Goal: Task Accomplishment & Management: Use online tool/utility

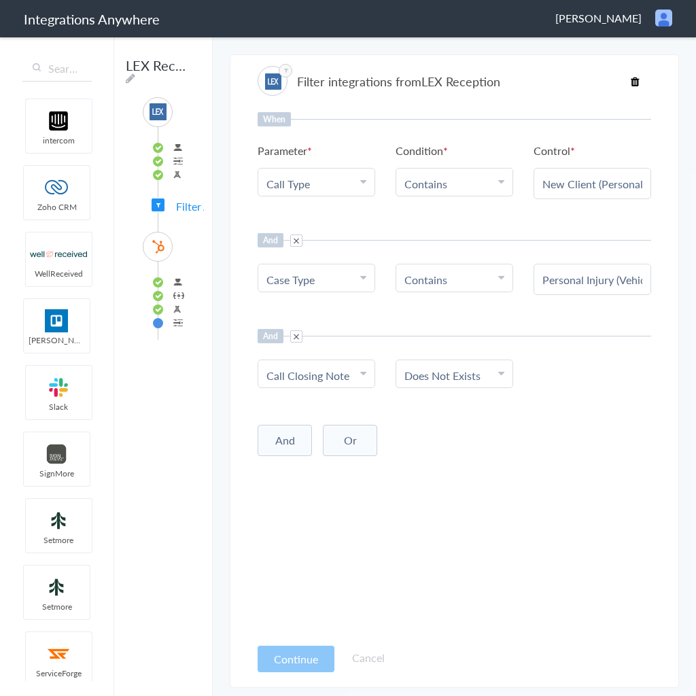
click at [332, 186] on Type "Call Type" at bounding box center [313, 184] width 94 height 16
click at [327, 217] on input "text" at bounding box center [316, 221] width 116 height 29
type input "call"
click at [327, 253] on link "Call Closing Note" at bounding box center [316, 251] width 116 height 29
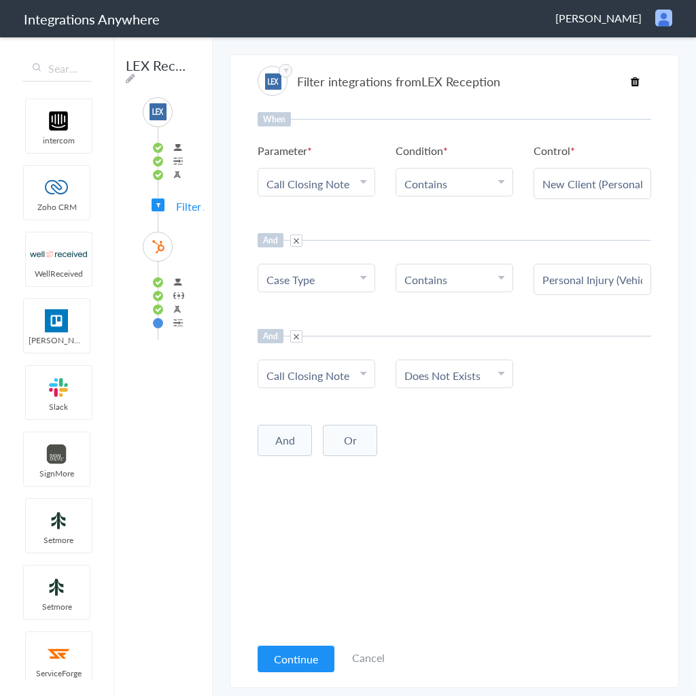
click at [485, 188] on li "Contains" at bounding box center [451, 184] width 94 height 16
click at [466, 243] on link "Does Not Exists" at bounding box center [454, 237] width 116 height 29
click at [300, 330] on span at bounding box center [296, 334] width 12 height 12
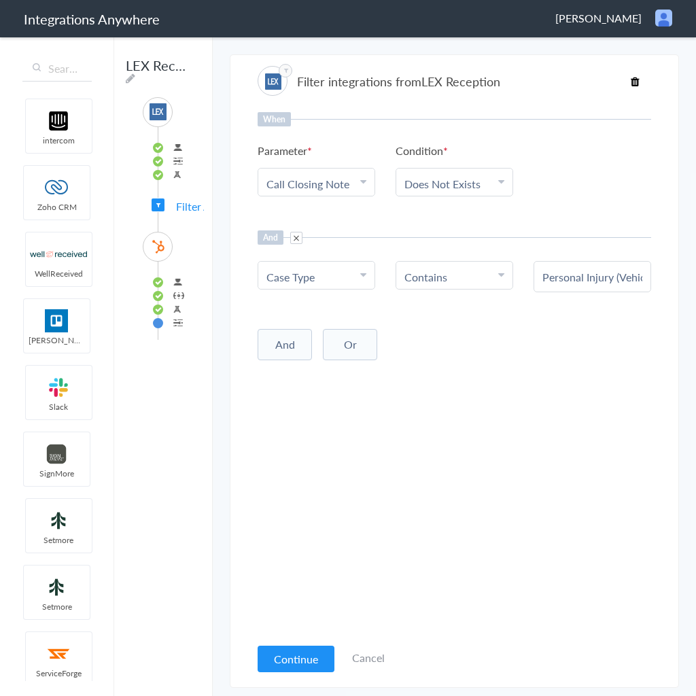
click at [352, 334] on button "Or" at bounding box center [350, 344] width 54 height 31
click at [583, 283] on div "Personal Injury (Vehicle /Trucking/Car Wrecks, Slip & Falls, Medical Malpractic…" at bounding box center [593, 276] width 118 height 31
drag, startPoint x: 613, startPoint y: 279, endPoint x: 716, endPoint y: 278, distance: 102.6
click at [695, 0] on html "Integrations Anywhere Cathy Bankhead Logout Dashboard intercom Zoho CRM WellRec…" at bounding box center [348, 0] width 696 height 0
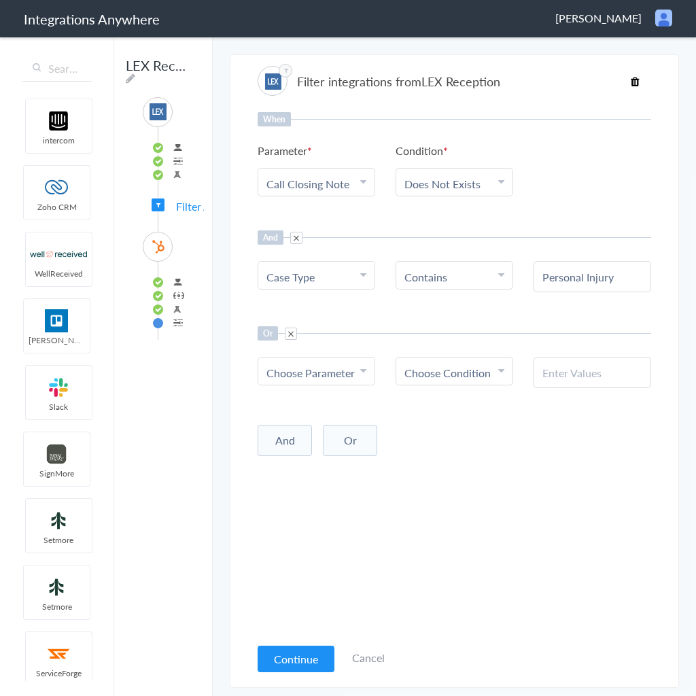
scroll to position [0, 0]
type input "Personal Injury"
click at [563, 442] on div "And Or Add Filter" at bounding box center [455, 439] width 394 height 34
click at [370, 364] on link "Choose Parameter" at bounding box center [316, 371] width 116 height 27
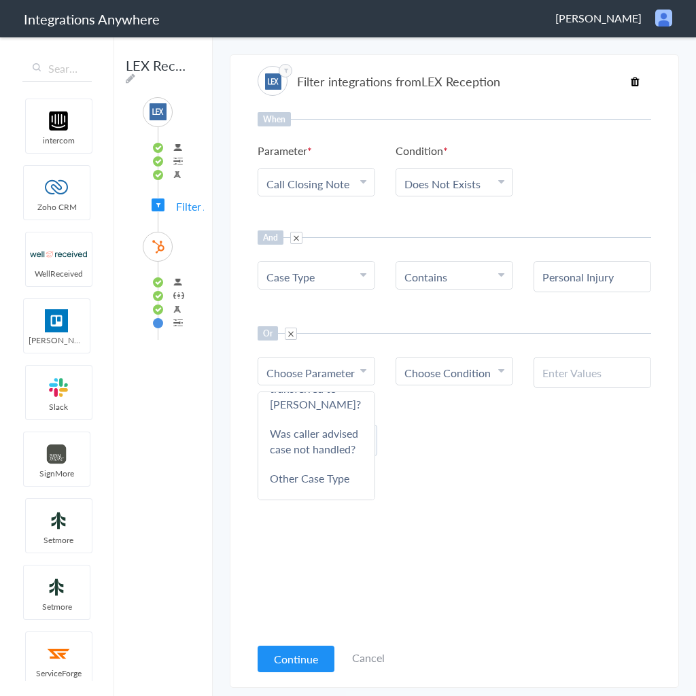
click at [339, 359] on link "Choose Parameter" at bounding box center [316, 371] width 116 height 27
click at [339, 367] on span "Choose Parameter" at bounding box center [310, 373] width 88 height 16
click at [321, 416] on input "text" at bounding box center [316, 410] width 116 height 29
type input "call ty"
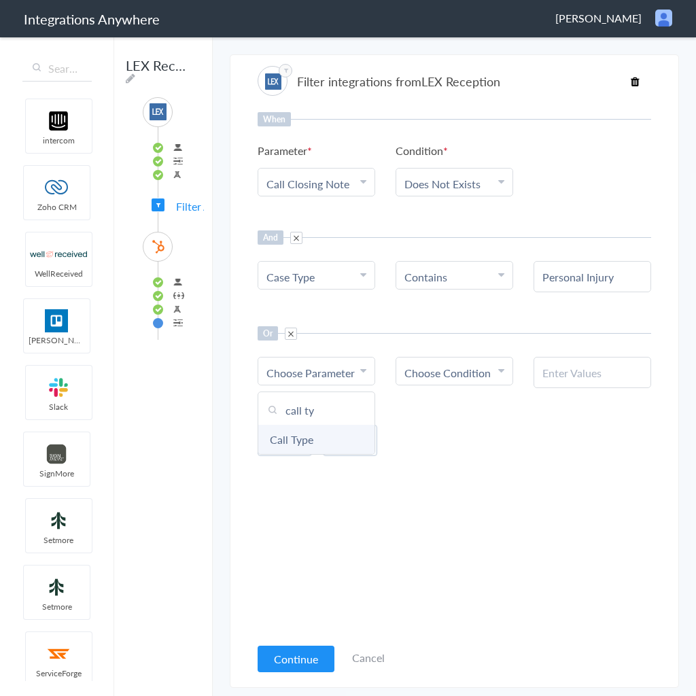
click at [345, 431] on link "Call Type" at bounding box center [316, 439] width 116 height 29
click at [355, 365] on Type "Call Type" at bounding box center [313, 373] width 94 height 16
drag, startPoint x: 449, startPoint y: 392, endPoint x: 473, endPoint y: 362, distance: 39.2
click at [449, 392] on div "When Parameter Choose Parameter Call Closing Note First Name Last Name Email Ph…" at bounding box center [455, 373] width 394 height 523
click at [468, 367] on span "Choose Condition" at bounding box center [447, 373] width 86 height 16
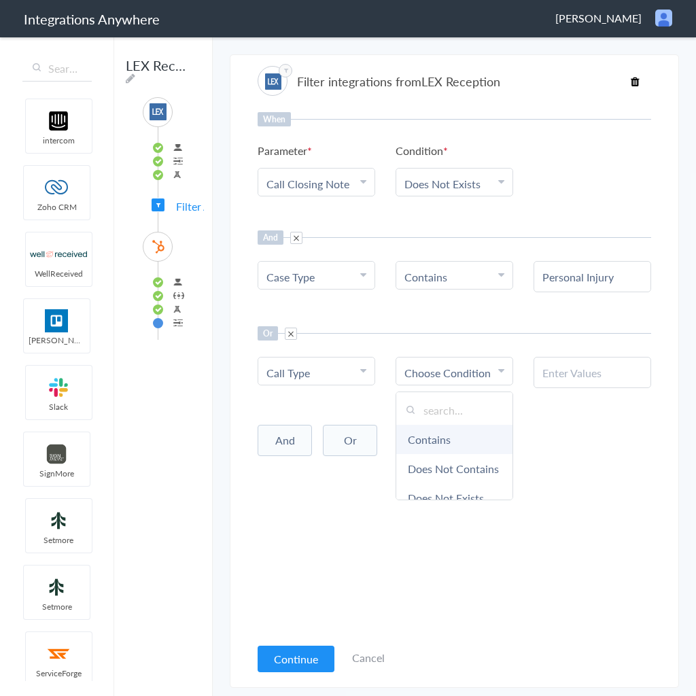
click at [444, 439] on link "Contains" at bounding box center [454, 439] width 116 height 29
click at [574, 375] on input "text" at bounding box center [592, 373] width 100 height 16
click at [573, 371] on input "text" at bounding box center [592, 373] width 100 height 16
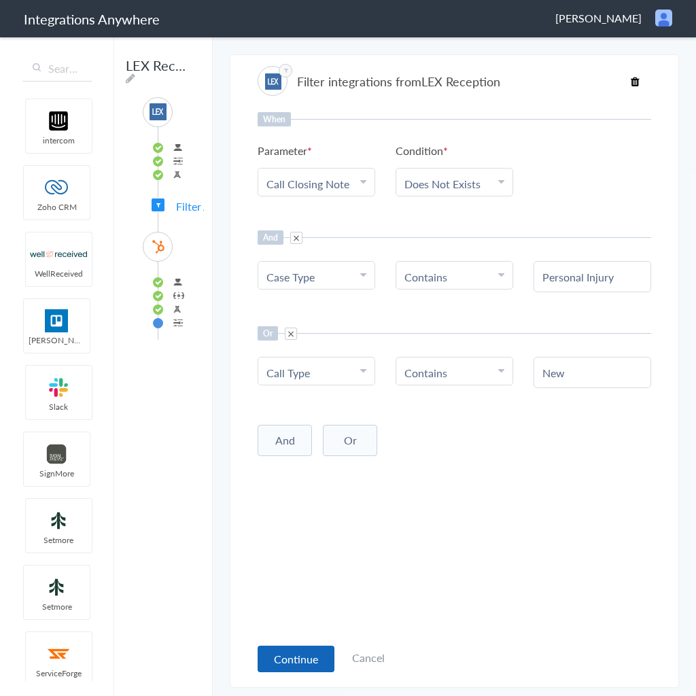
type input "New"
click at [311, 651] on button "Continue" at bounding box center [296, 659] width 77 height 27
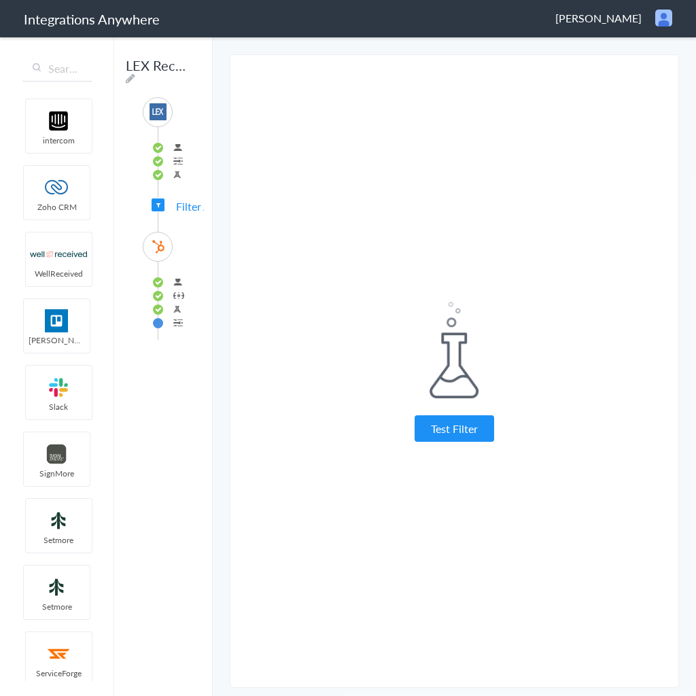
click at [462, 434] on button "Test Filter" at bounding box center [455, 428] width 80 height 27
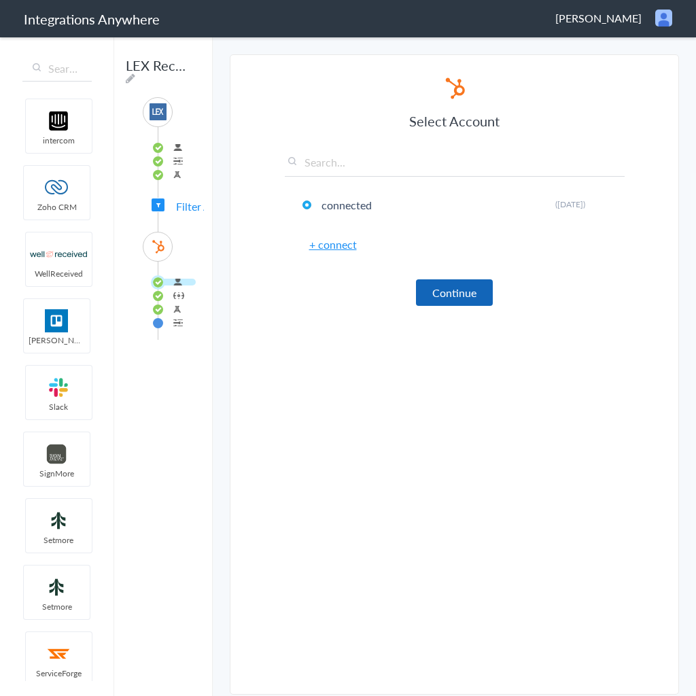
click at [464, 287] on button "Continue" at bounding box center [454, 292] width 77 height 27
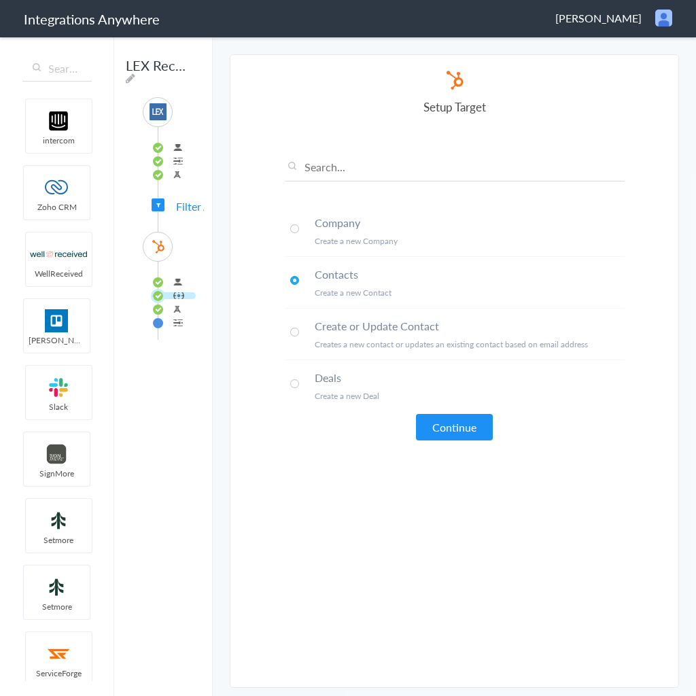
click at [467, 400] on li "Deals Create a new Deal" at bounding box center [455, 385] width 340 height 51
click at [470, 419] on button "Continue" at bounding box center [454, 427] width 77 height 27
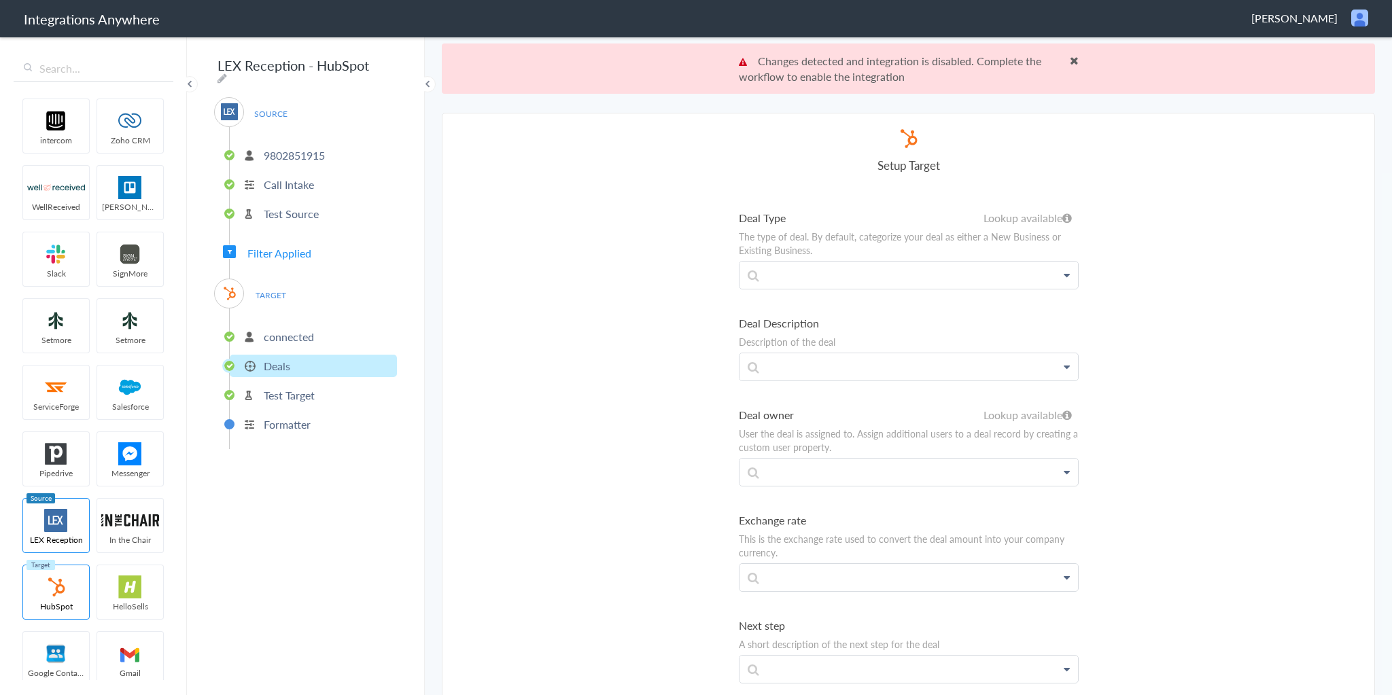
click at [294, 315] on ul "connected Deals Test Target Formatter" at bounding box center [313, 379] width 168 height 141
click at [294, 330] on p "connected" at bounding box center [289, 337] width 50 height 16
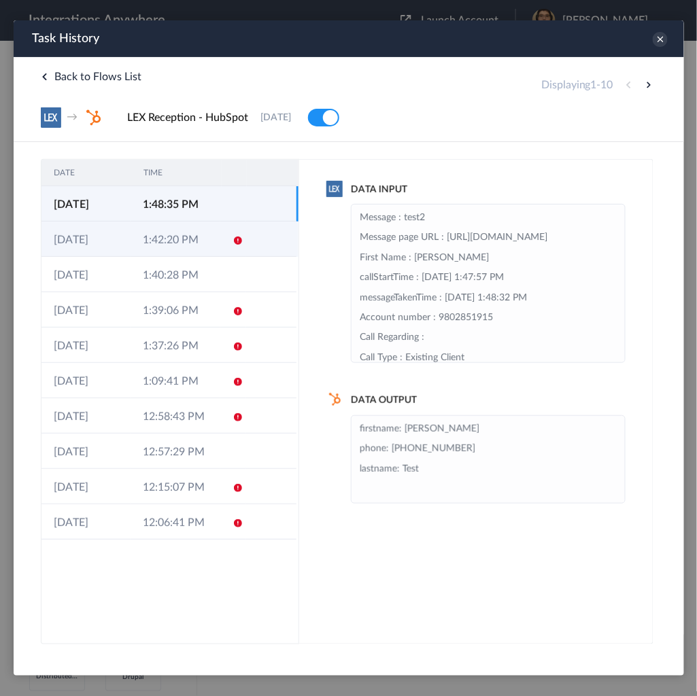
click at [159, 236] on td "1:42:20 PM" at bounding box center [174, 238] width 89 height 35
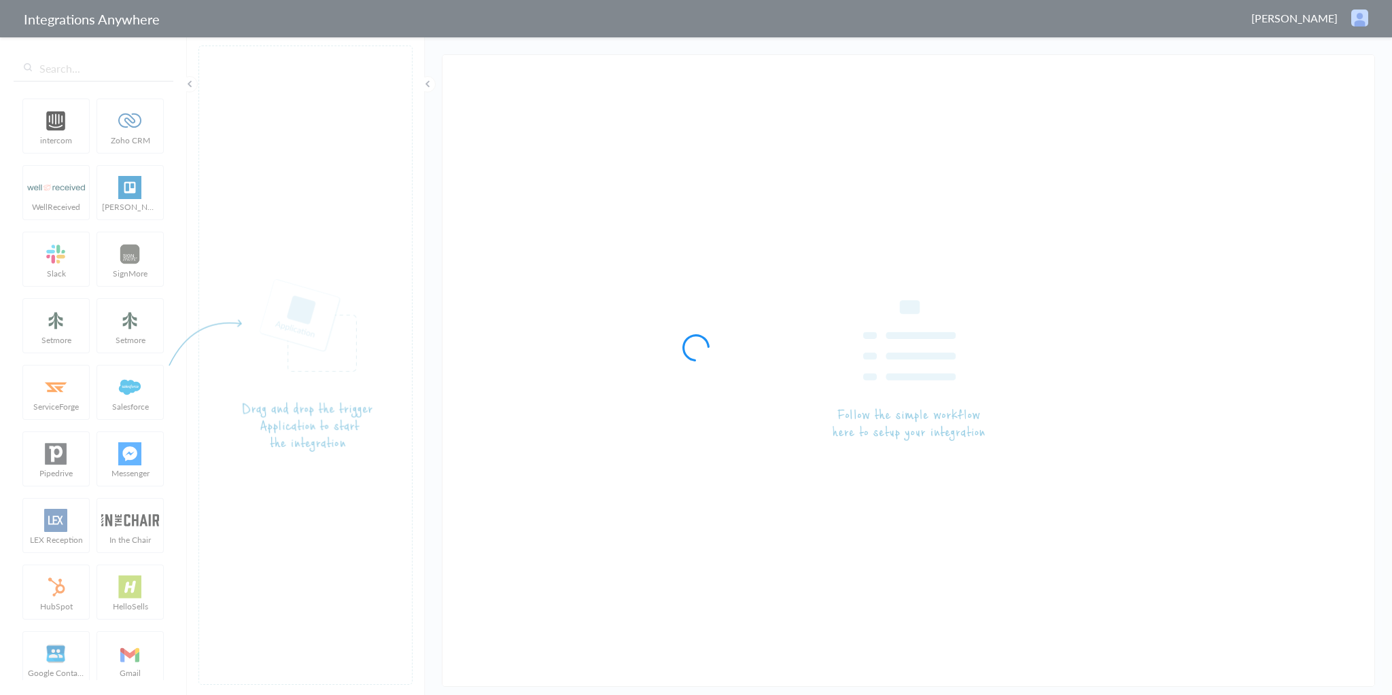
type input "LEX Reception - HubSpot"
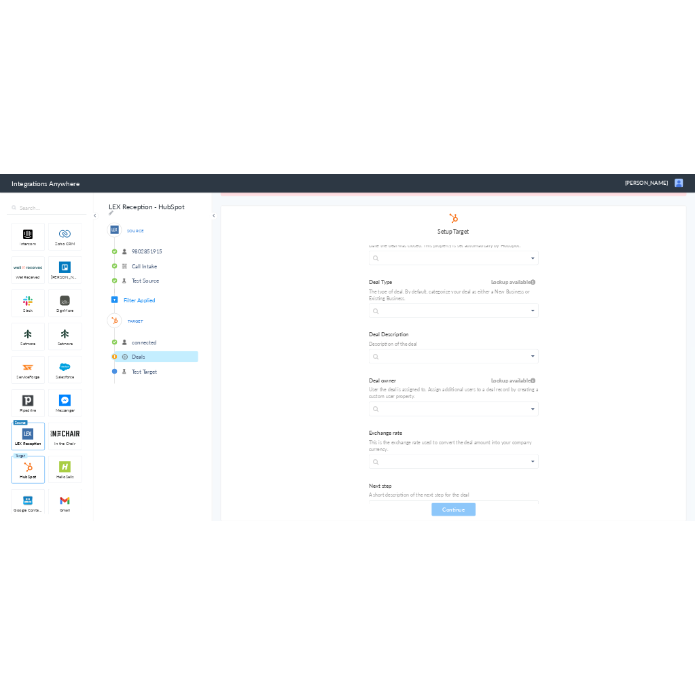
scroll to position [1280, 0]
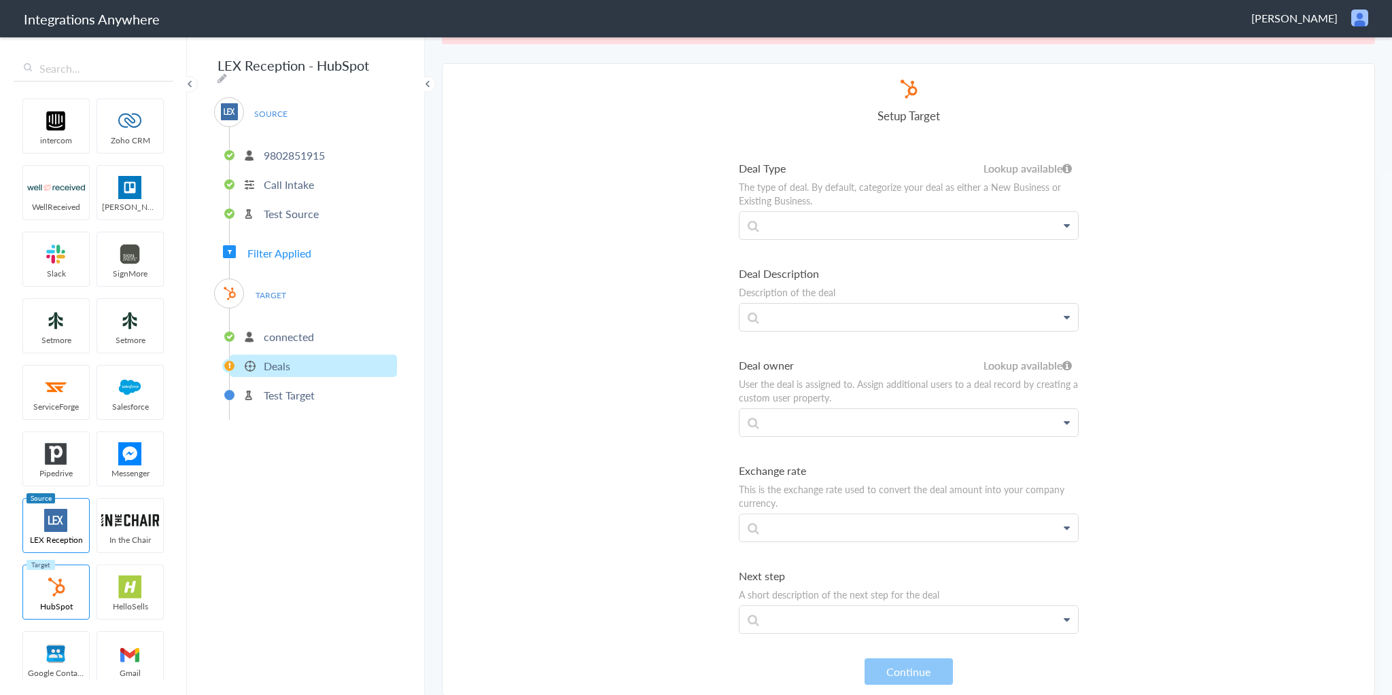
click at [287, 333] on p "connected" at bounding box center [289, 337] width 50 height 16
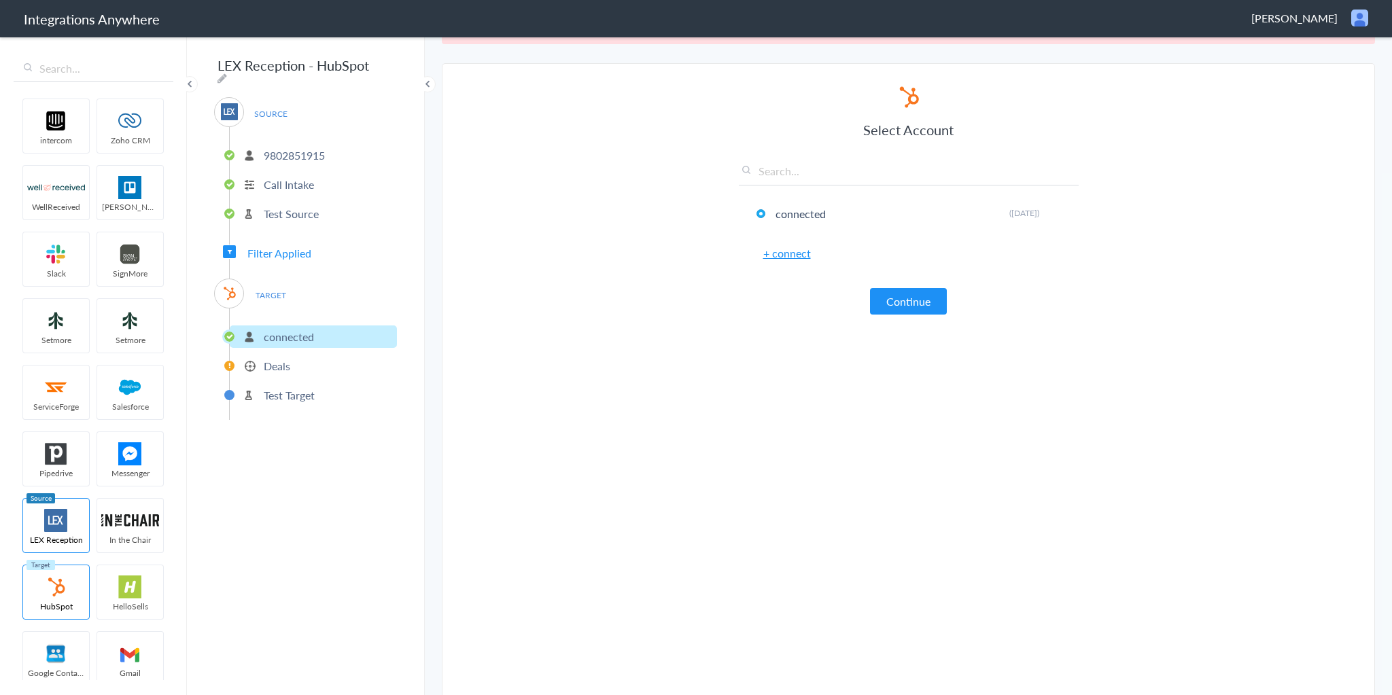
click at [283, 360] on p "Deals" at bounding box center [277, 366] width 27 height 16
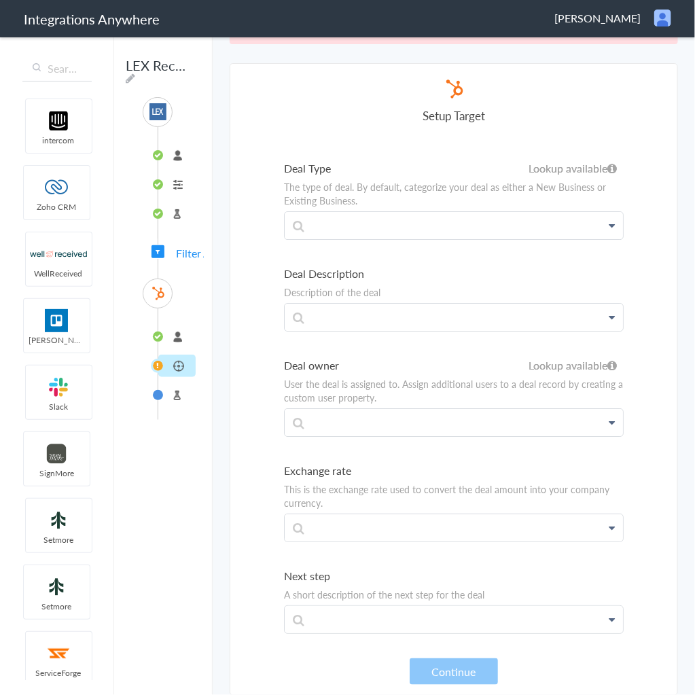
click at [613, 18] on span "Cathy Bankhead" at bounding box center [598, 18] width 86 height 16
click at [629, 47] on li "Logout" at bounding box center [634, 49] width 94 height 20
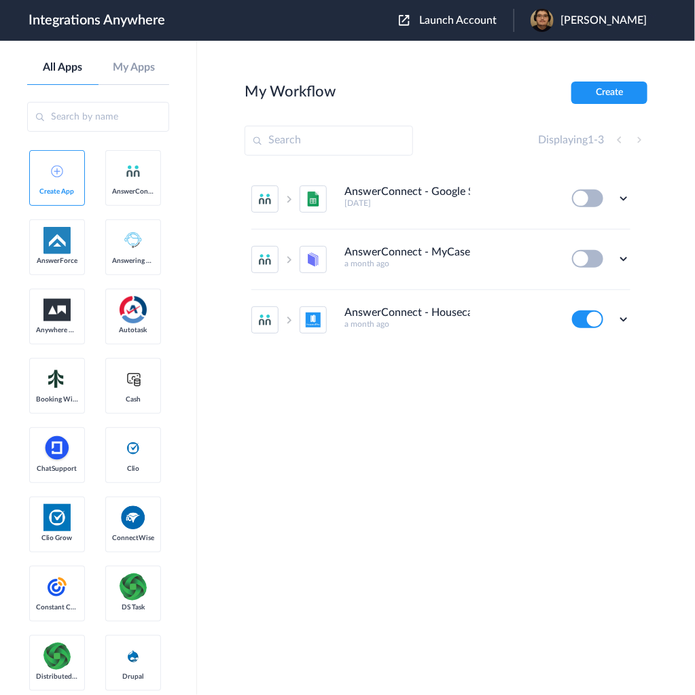
click at [497, 23] on span "Launch Account" at bounding box center [457, 20] width 77 height 11
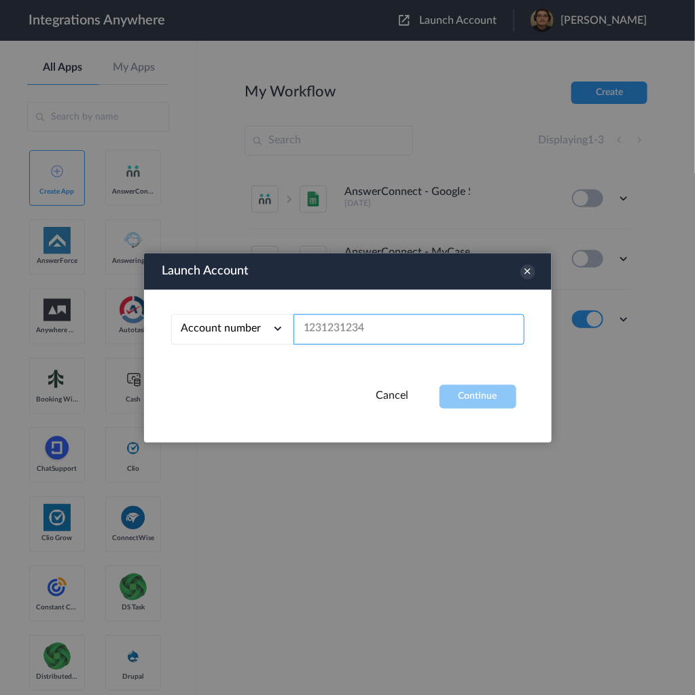
drag, startPoint x: 414, startPoint y: 331, endPoint x: 515, endPoint y: 228, distance: 144.7
click at [417, 329] on input "text" at bounding box center [409, 329] width 231 height 31
paste input "9802851915"
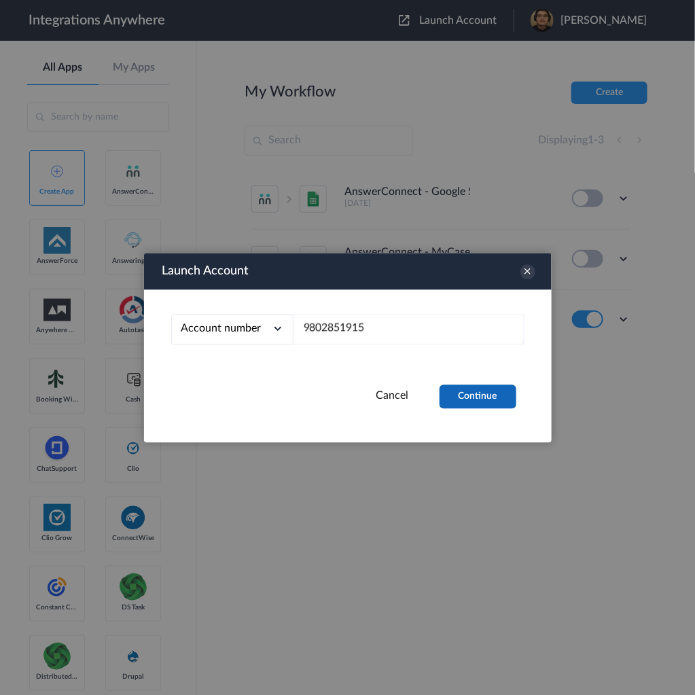
click at [469, 389] on button "Continue" at bounding box center [478, 397] width 77 height 24
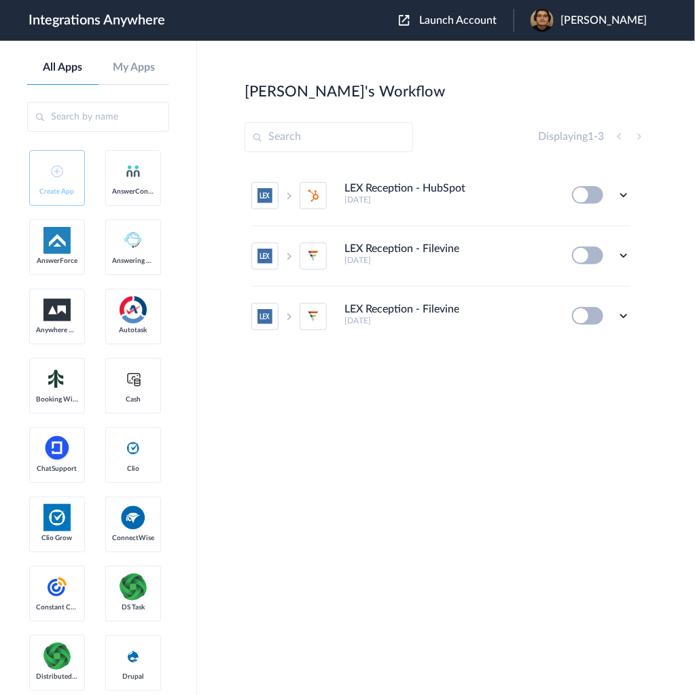
click at [593, 190] on button at bounding box center [587, 195] width 31 height 18
click at [588, 194] on button at bounding box center [587, 195] width 31 height 18
click at [624, 192] on icon at bounding box center [624, 195] width 14 height 14
click at [601, 222] on li "Edit" at bounding box center [586, 226] width 88 height 25
click at [585, 196] on button at bounding box center [587, 195] width 31 height 18
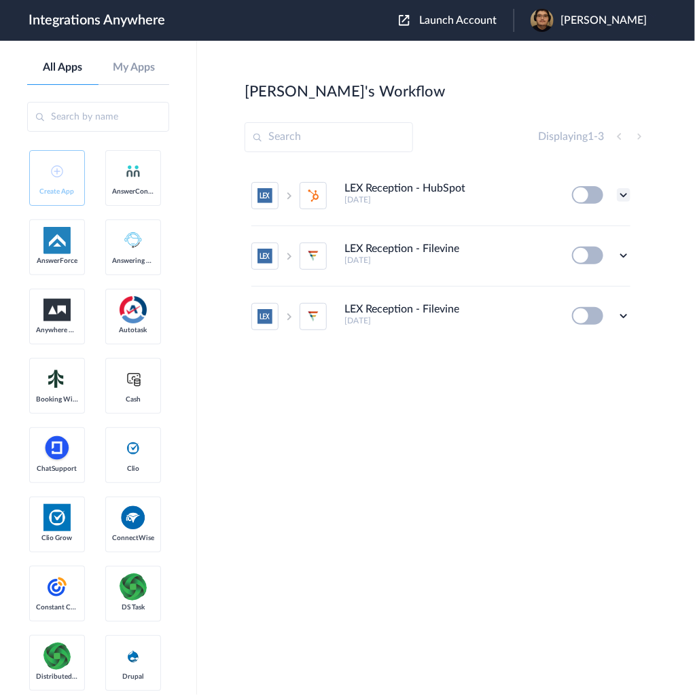
click at [627, 194] on icon at bounding box center [624, 195] width 14 height 14
drag, startPoint x: 625, startPoint y: 392, endPoint x: 631, endPoint y: 207, distance: 185.0
click at [625, 386] on div "LEX Reception - HubSpot 10 days ago Edit Task history Delete LEX Reception - Fi…" at bounding box center [446, 283] width 403 height 235
click at [627, 192] on icon at bounding box center [624, 195] width 14 height 14
click at [484, 24] on span "Launch Account" at bounding box center [457, 20] width 77 height 11
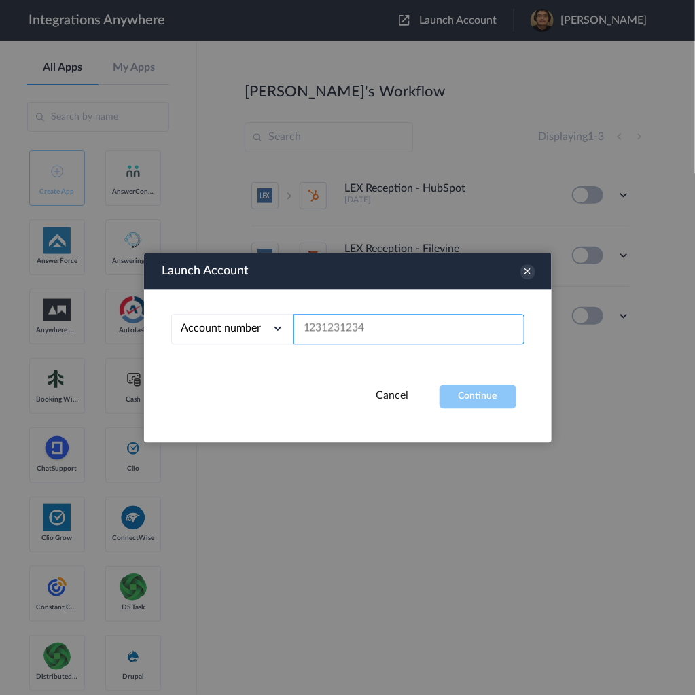
click at [372, 332] on input "text" at bounding box center [409, 329] width 231 height 31
paste input "9802851915"
type input "9802851915"
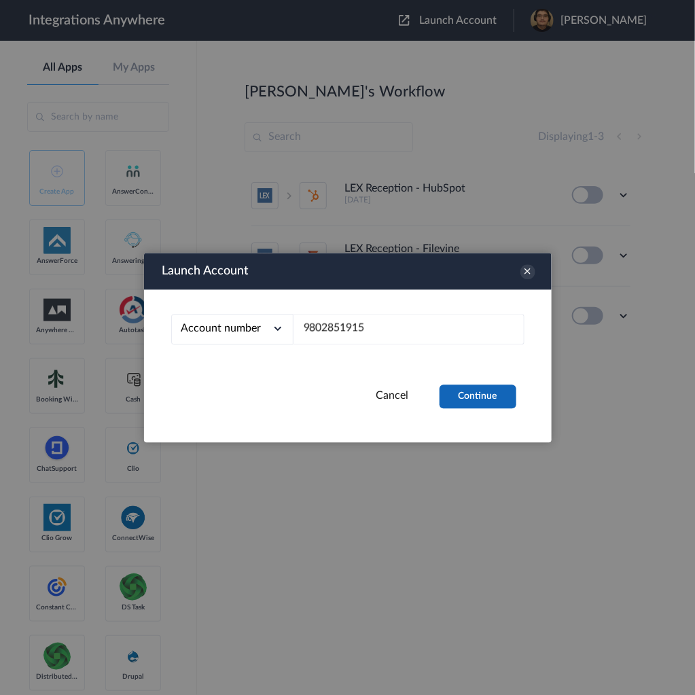
click at [477, 391] on button "Continue" at bounding box center [478, 397] width 77 height 24
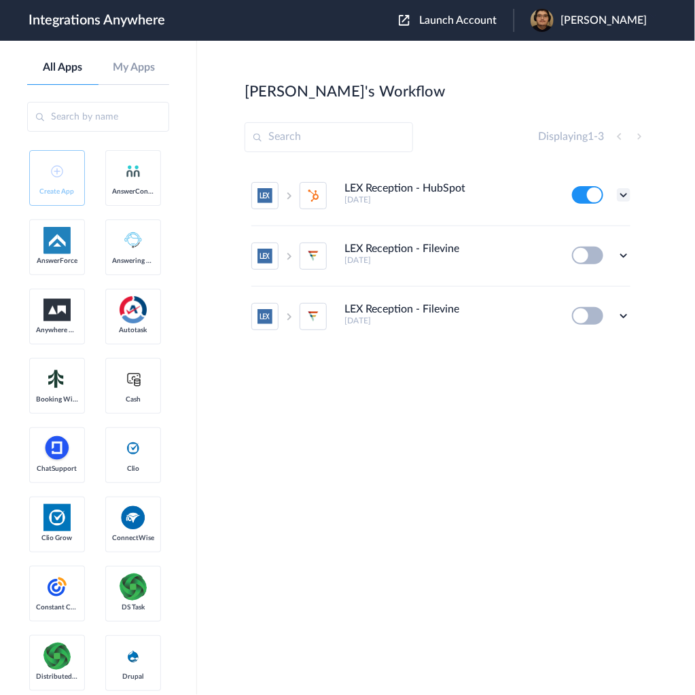
click at [624, 197] on icon at bounding box center [624, 195] width 14 height 14
click at [585, 249] on link "Task history" at bounding box center [585, 252] width 65 height 10
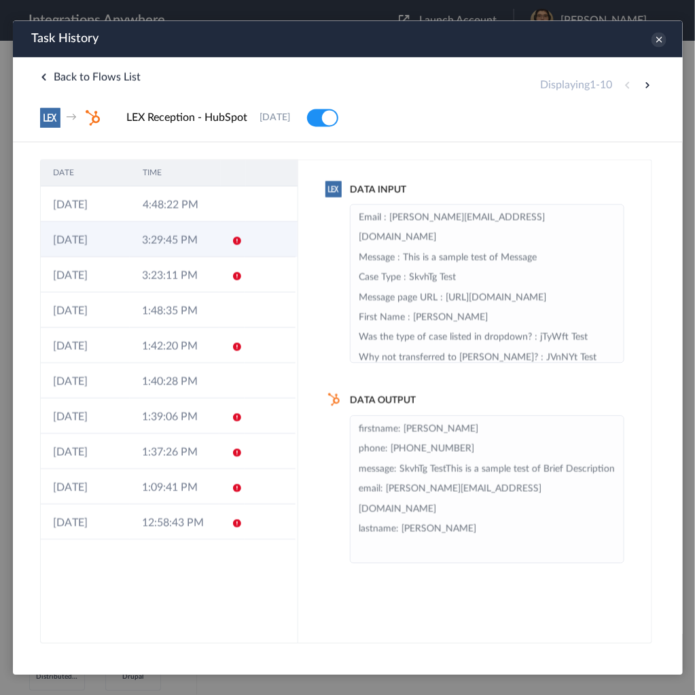
click at [212, 242] on td "3:29:45 PM" at bounding box center [173, 238] width 89 height 35
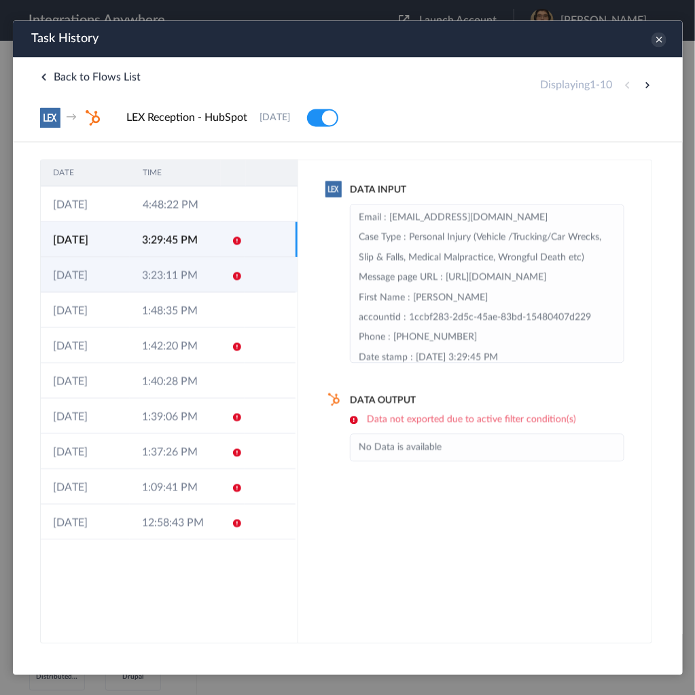
click at [205, 281] on td "3:23:11 PM" at bounding box center [173, 273] width 89 height 35
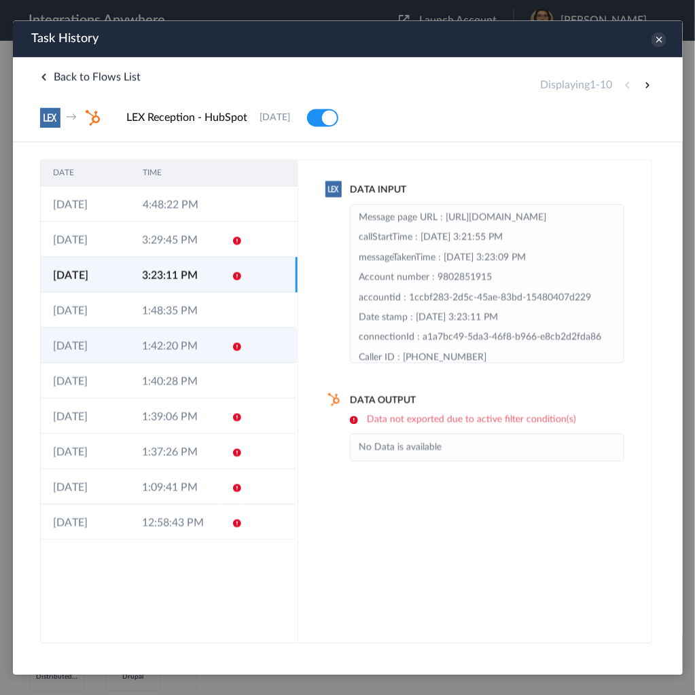
click at [172, 356] on td "1:42:20 PM" at bounding box center [173, 344] width 89 height 35
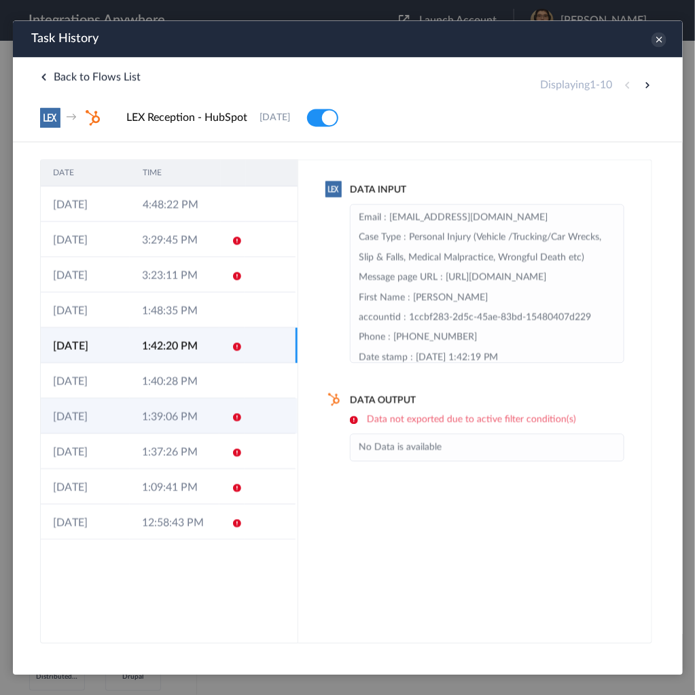
click at [173, 408] on td "1:39:06 PM" at bounding box center [173, 415] width 89 height 35
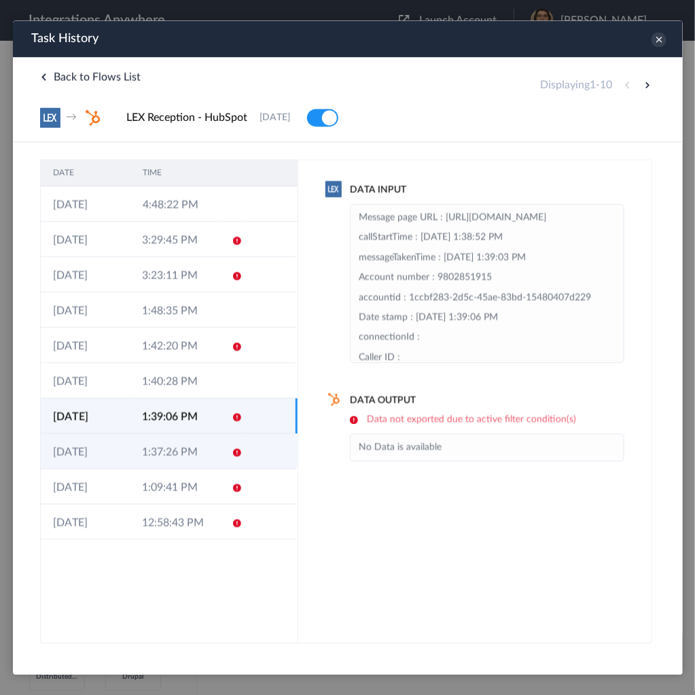
click at [196, 438] on td "1:37:26 PM" at bounding box center [173, 450] width 89 height 35
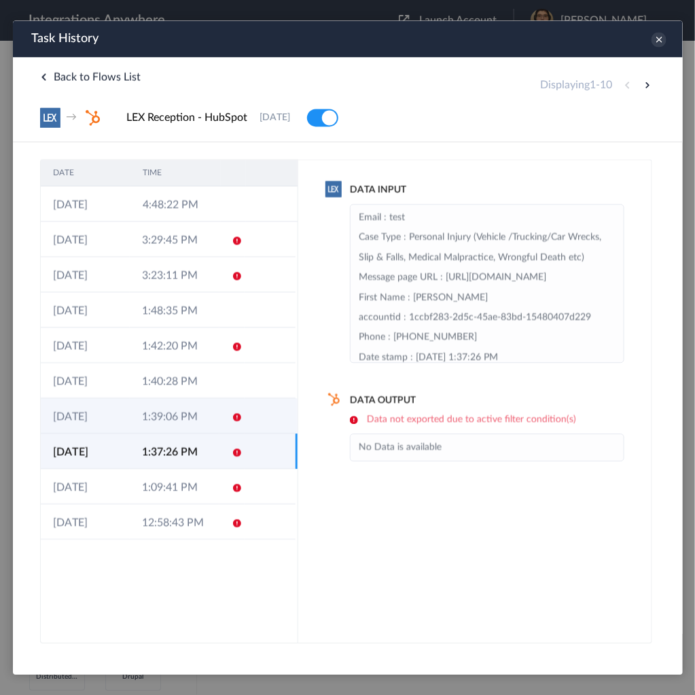
click at [203, 415] on td "1:39:06 PM" at bounding box center [173, 415] width 89 height 35
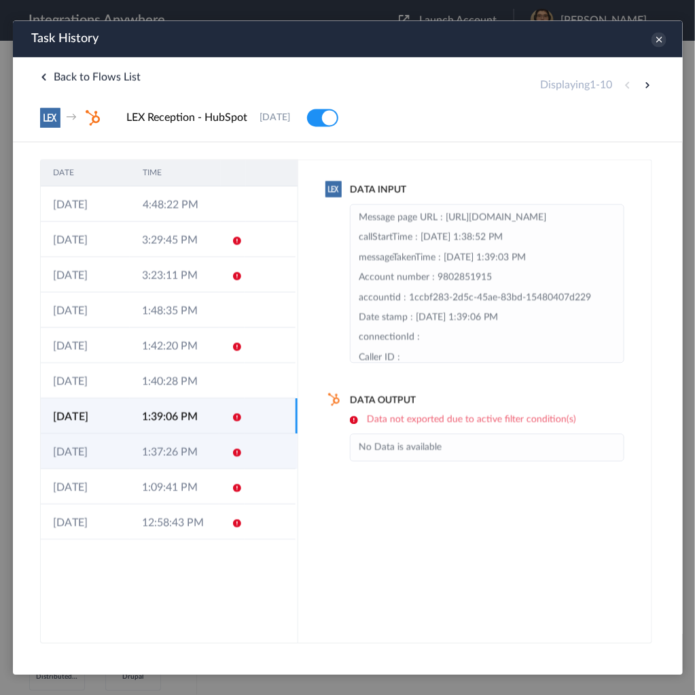
click at [193, 447] on td "1:37:26 PM" at bounding box center [173, 450] width 89 height 35
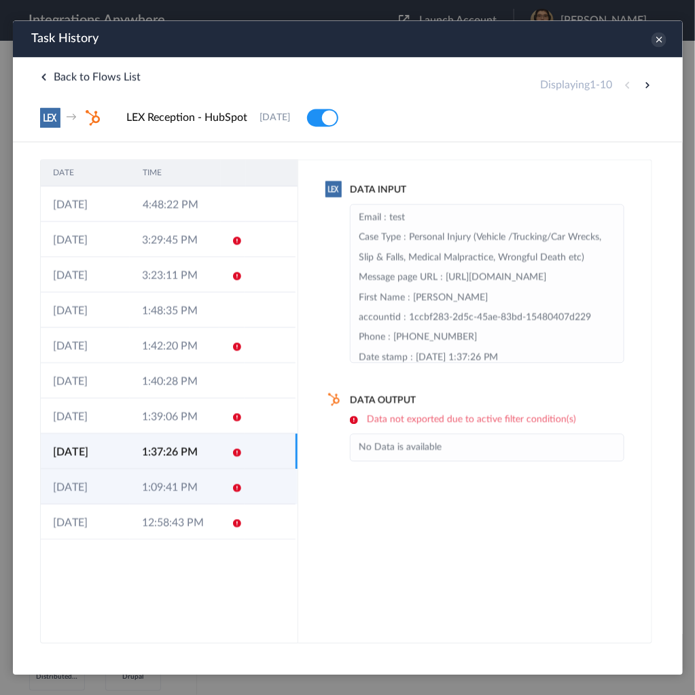
click at [190, 487] on td "1:09:41 PM" at bounding box center [173, 485] width 89 height 35
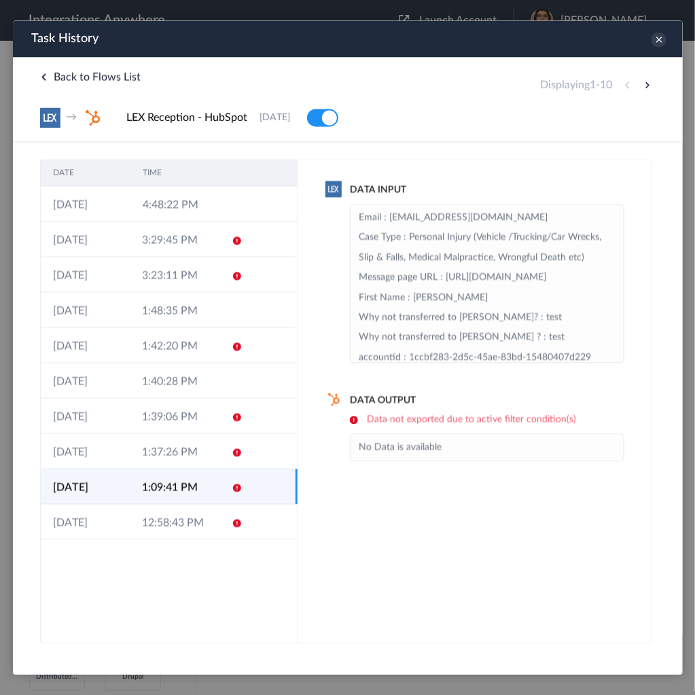
click at [597, 62] on div "Back to Flows List Displaying 1 - 10 → LEX Reception - HubSpot 20-08-2025 Delete" at bounding box center [347, 98] width 670 height 85
click at [657, 40] on icon at bounding box center [658, 38] width 15 height 15
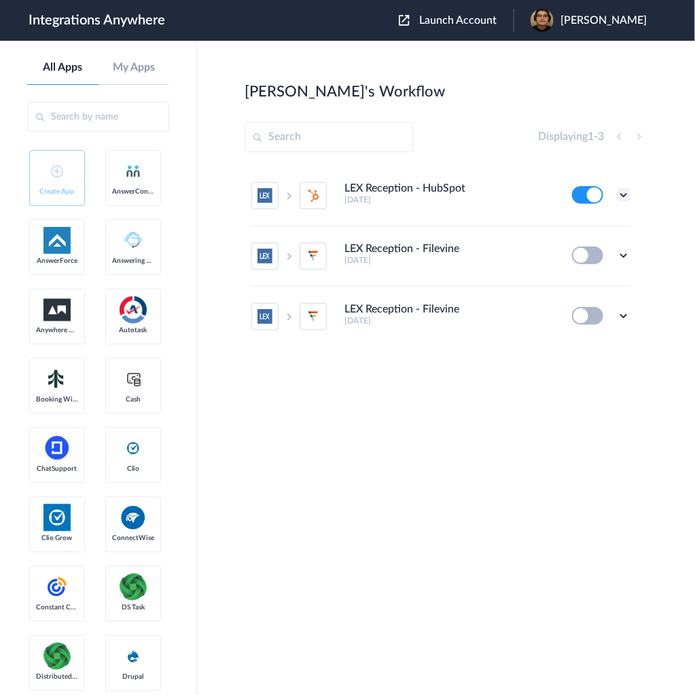
click at [621, 191] on icon at bounding box center [624, 195] width 14 height 14
click at [594, 248] on link "Task history" at bounding box center [585, 252] width 65 height 10
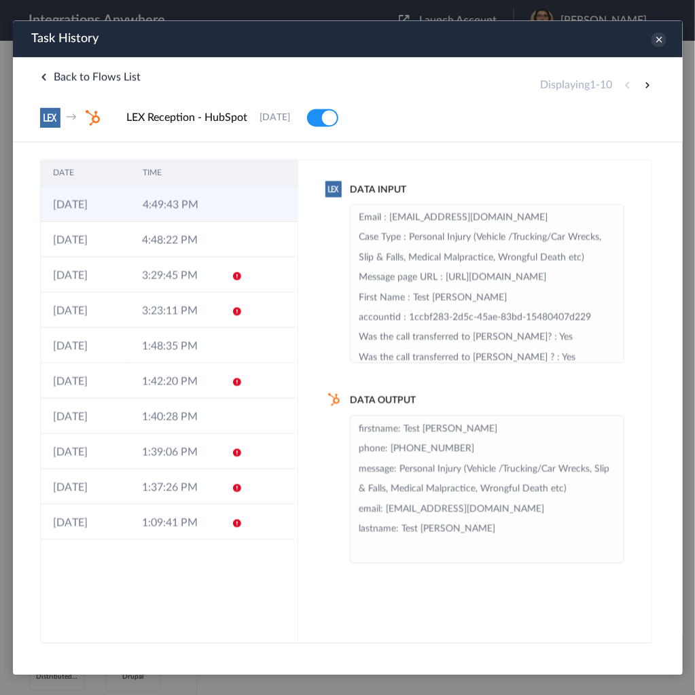
click at [179, 208] on td "4:49:43 PM" at bounding box center [175, 203] width 90 height 35
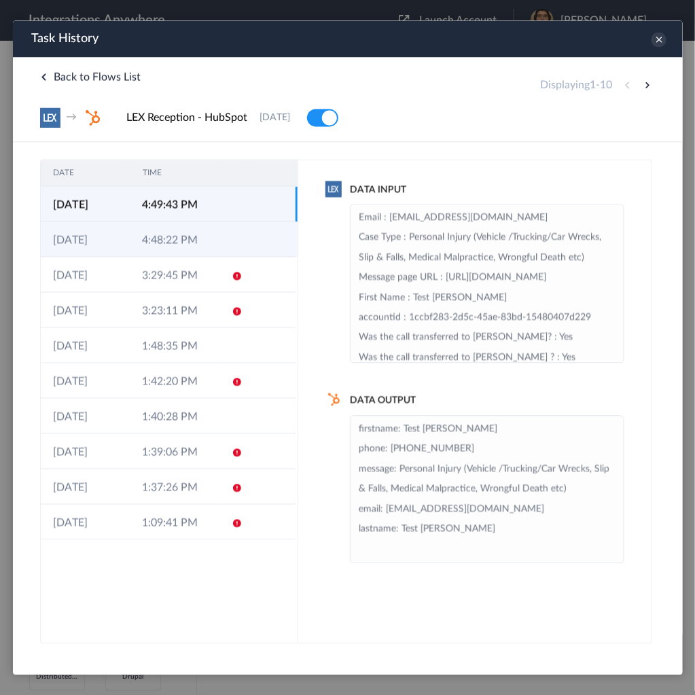
click at [180, 233] on td "4:48:22 PM" at bounding box center [173, 238] width 89 height 35
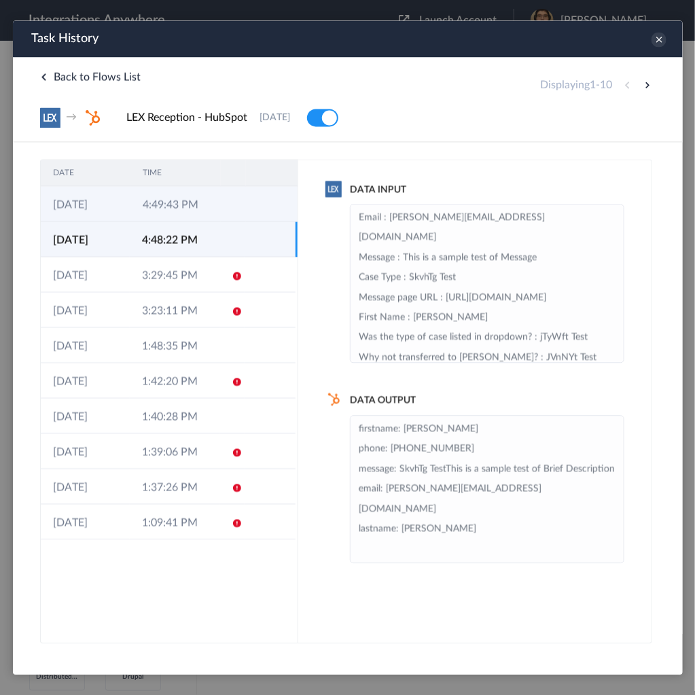
click at [186, 209] on td "4:49:43 PM" at bounding box center [175, 203] width 90 height 35
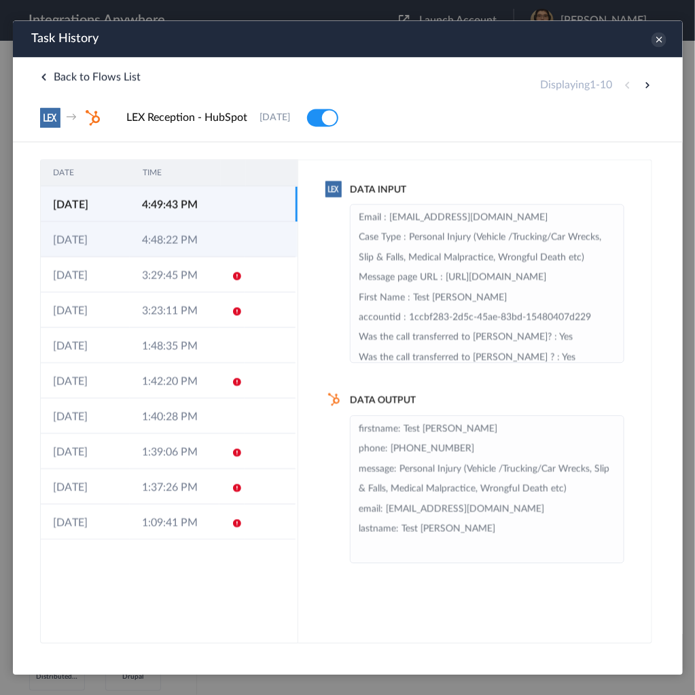
click at [183, 222] on td "4:48:22 PM" at bounding box center [173, 238] width 89 height 35
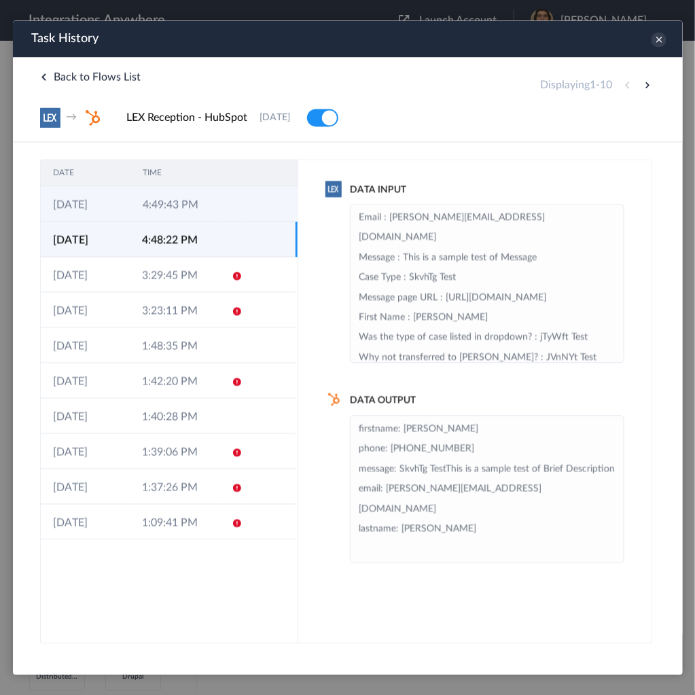
click at [190, 203] on td "4:49:43 PM" at bounding box center [175, 203] width 90 height 35
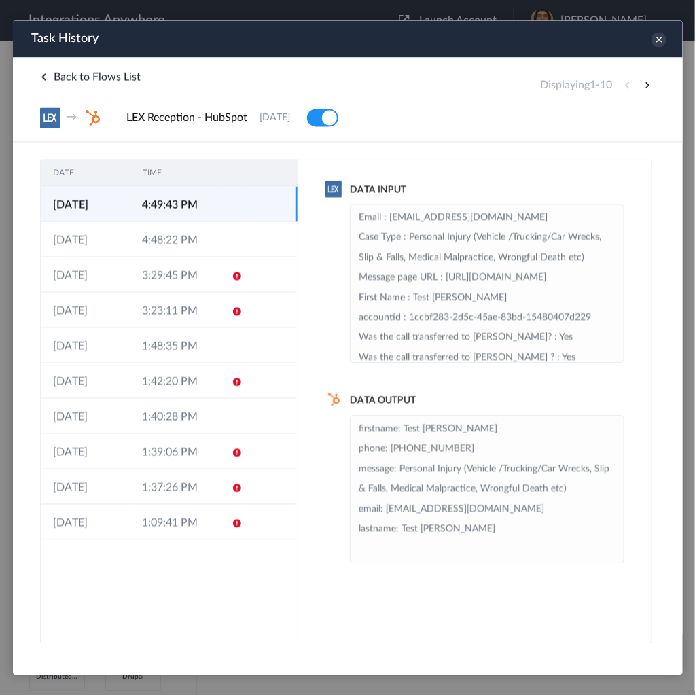
click at [186, 218] on td "4:49:43 PM" at bounding box center [173, 203] width 89 height 35
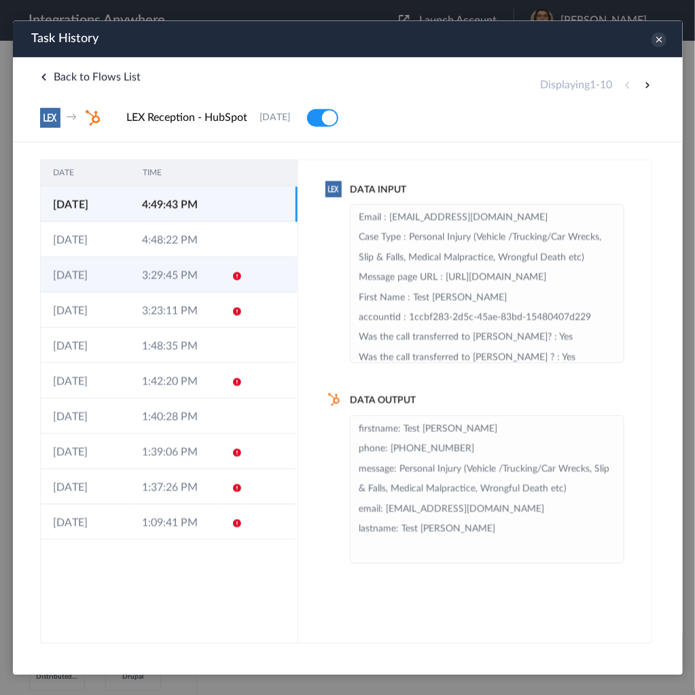
click at [171, 264] on td "3:29:45 PM" at bounding box center [173, 273] width 89 height 35
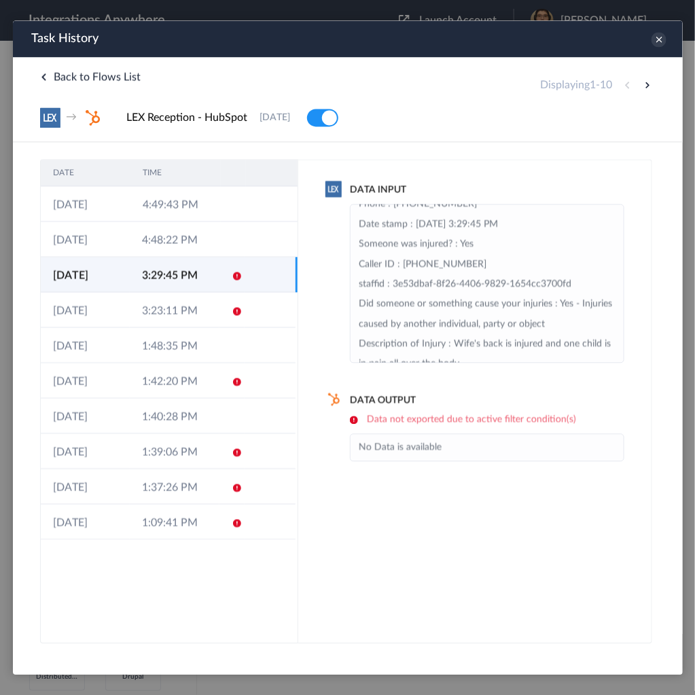
scroll to position [163, 0]
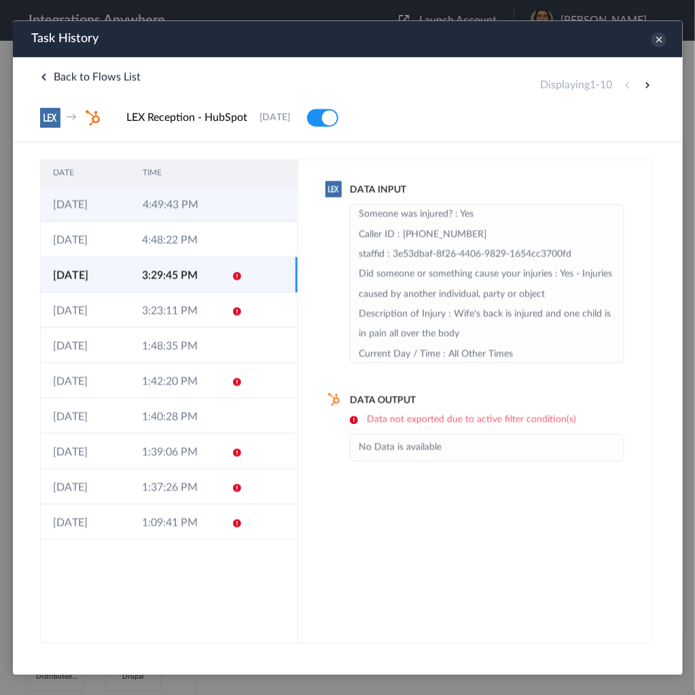
click at [238, 205] on icon at bounding box center [237, 204] width 11 height 11
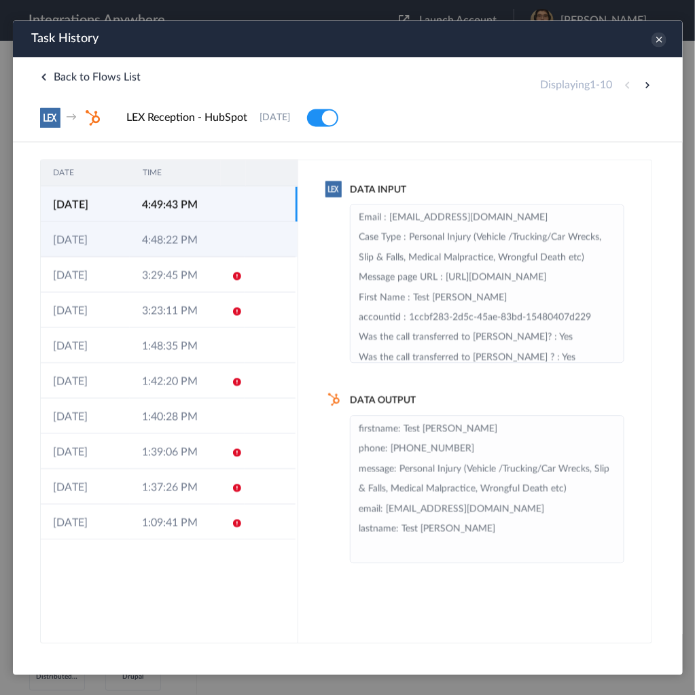
click at [220, 226] on td at bounding box center [232, 238] width 26 height 35
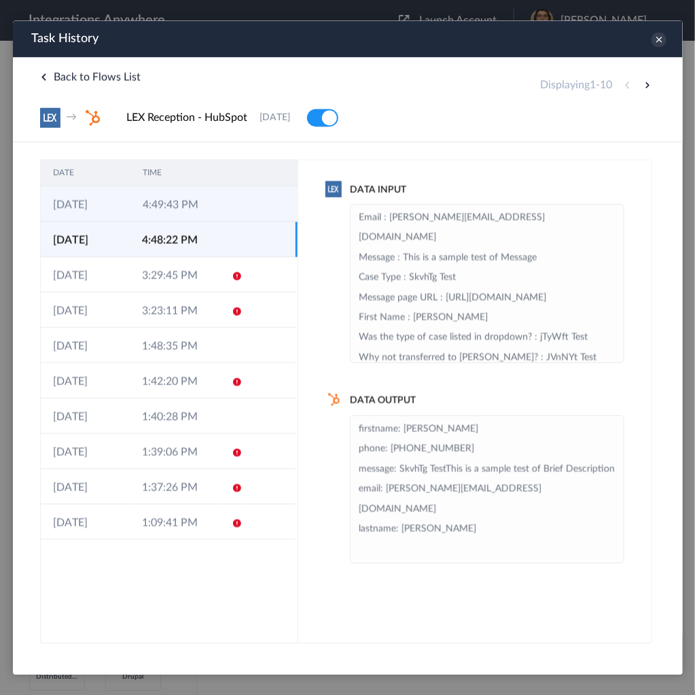
click at [198, 212] on td "4:49:43 PM" at bounding box center [175, 203] width 90 height 35
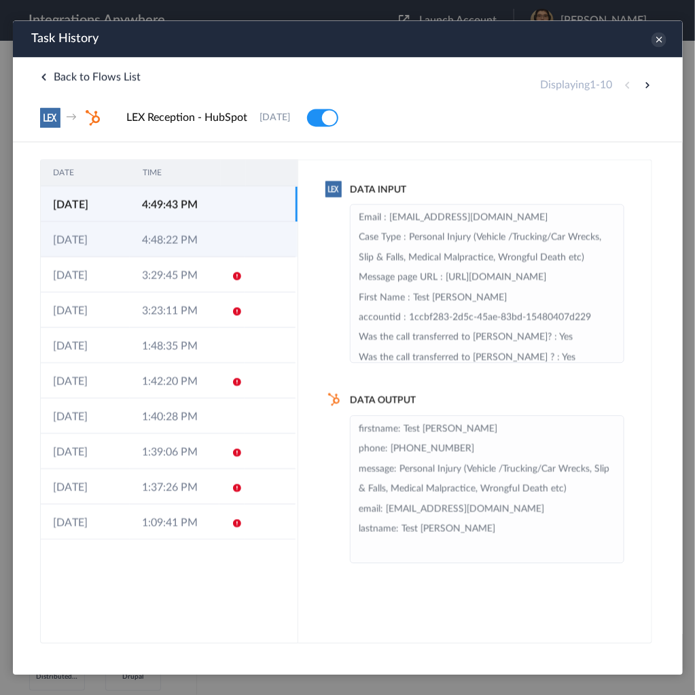
click at [196, 232] on td "4:48:22 PM" at bounding box center [173, 238] width 89 height 35
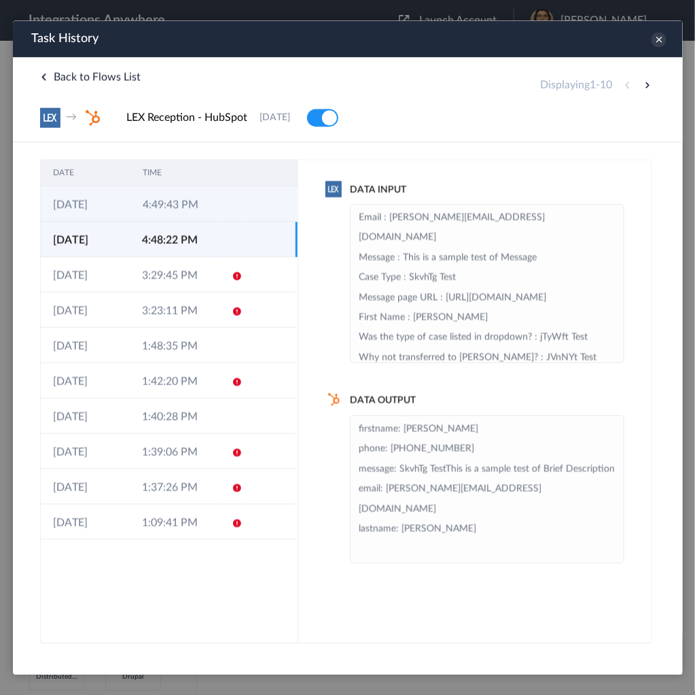
click at [204, 210] on td "4:49:43 PM" at bounding box center [175, 203] width 90 height 35
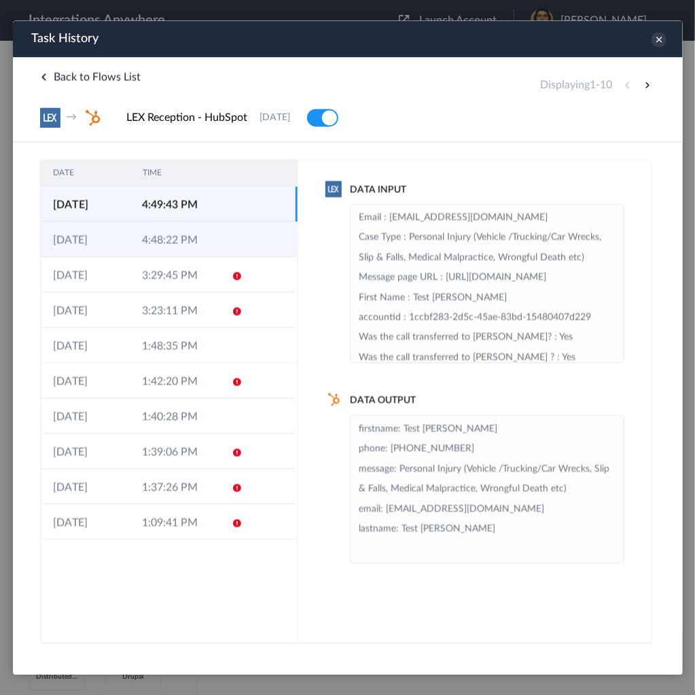
click at [204, 226] on td "4:48:22 PM" at bounding box center [173, 238] width 89 height 35
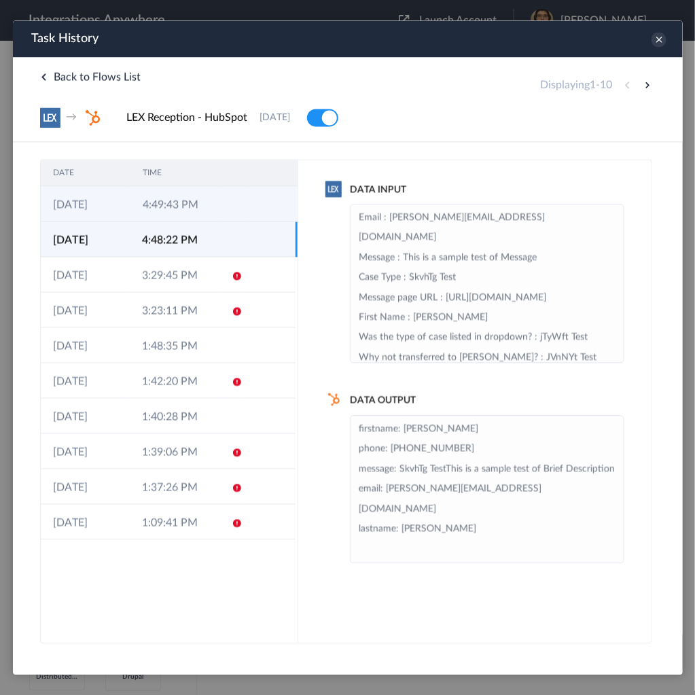
click at [207, 202] on td "4:49:43 PM" at bounding box center [175, 203] width 90 height 35
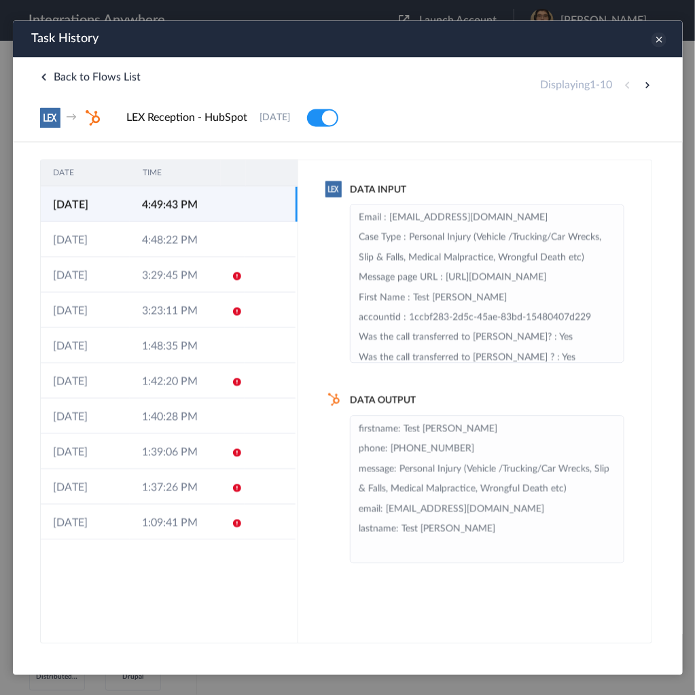
click at [662, 39] on icon at bounding box center [658, 38] width 15 height 15
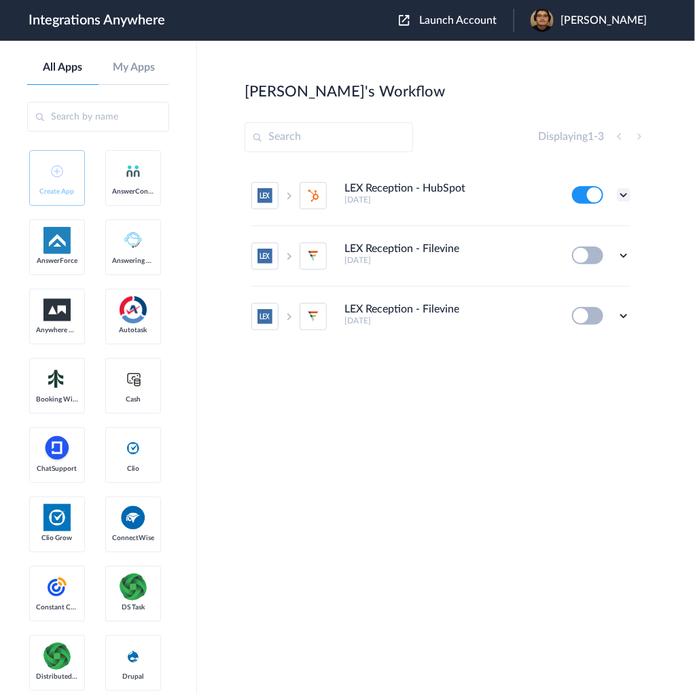
click at [626, 194] on icon at bounding box center [624, 195] width 14 height 14
click at [597, 230] on li "Edit" at bounding box center [586, 226] width 88 height 25
click at [627, 187] on div "Edit Task history Delete" at bounding box center [601, 195] width 58 height 18
click at [620, 190] on icon at bounding box center [624, 195] width 14 height 14
click at [590, 249] on link "Task history" at bounding box center [585, 252] width 65 height 10
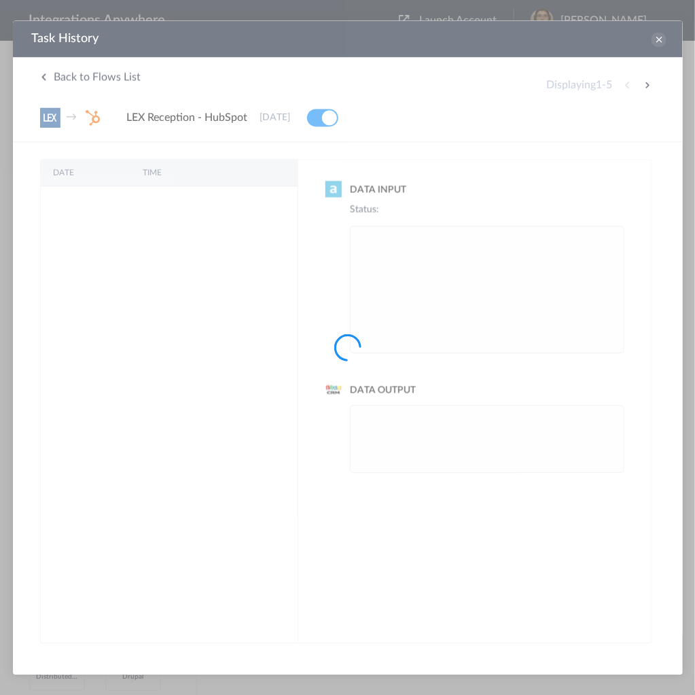
scroll to position [0, 0]
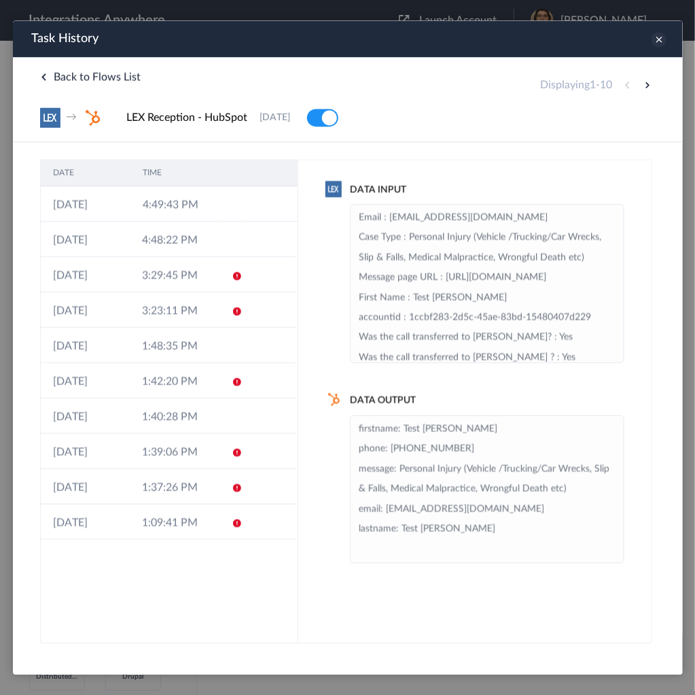
click at [660, 37] on icon at bounding box center [658, 38] width 15 height 15
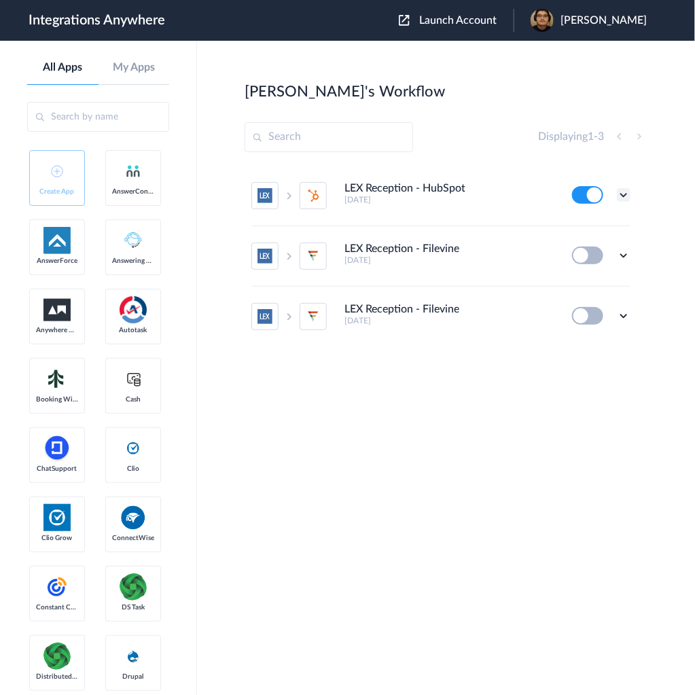
click at [623, 193] on icon at bounding box center [624, 195] width 14 height 14
click at [592, 247] on link "Task history" at bounding box center [585, 252] width 65 height 10
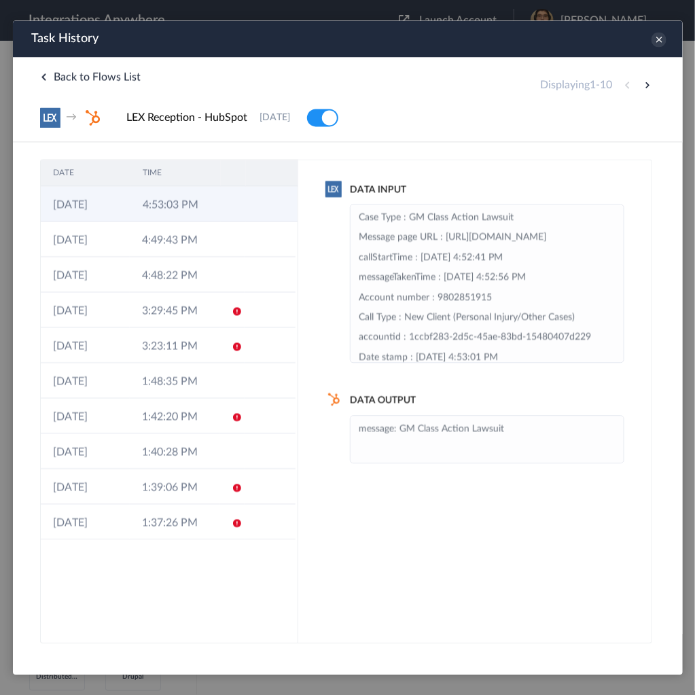
click at [228, 200] on td at bounding box center [233, 203] width 26 height 35
click at [663, 44] on div "Task History" at bounding box center [347, 38] width 670 height 37
click at [657, 41] on icon at bounding box center [658, 38] width 15 height 15
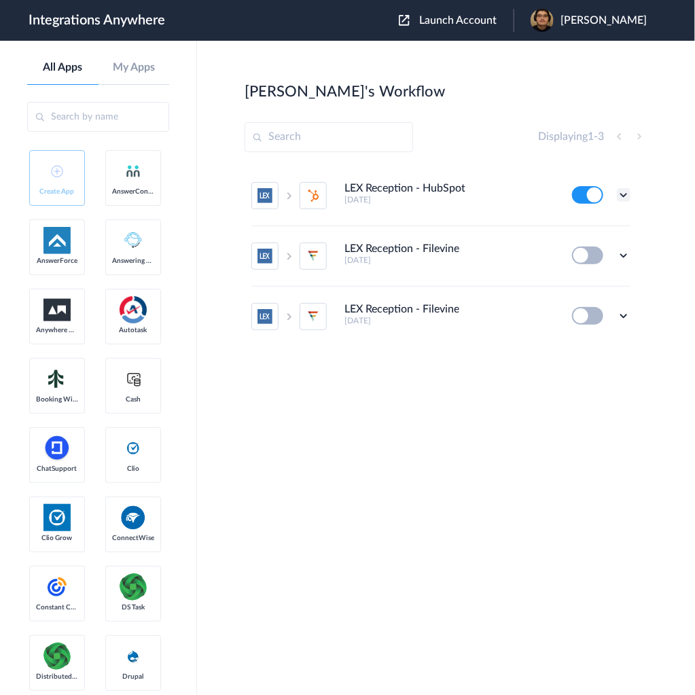
click at [626, 189] on icon at bounding box center [624, 195] width 14 height 14
click at [591, 228] on li "Edit" at bounding box center [586, 226] width 88 height 25
click at [628, 192] on icon at bounding box center [624, 195] width 14 height 14
click at [590, 245] on li "Task history" at bounding box center [586, 251] width 88 height 25
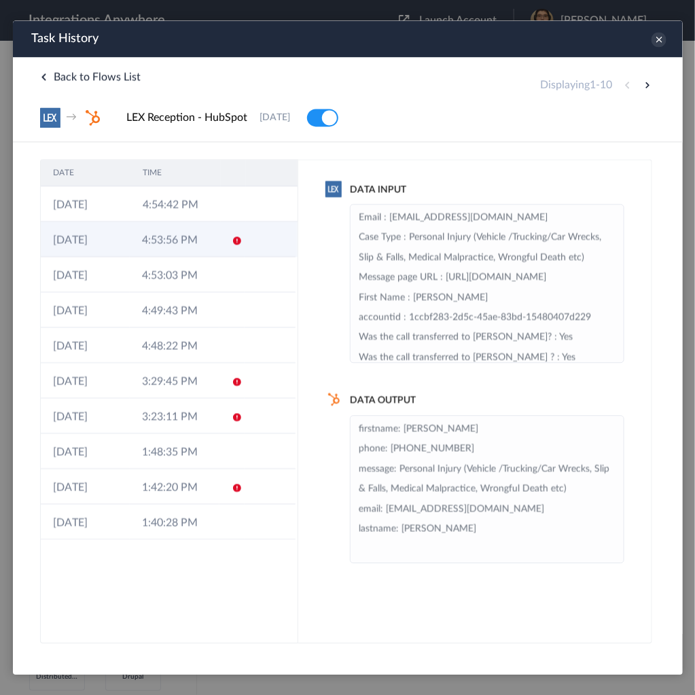
click at [169, 238] on td "4:53:56 PM" at bounding box center [173, 238] width 89 height 35
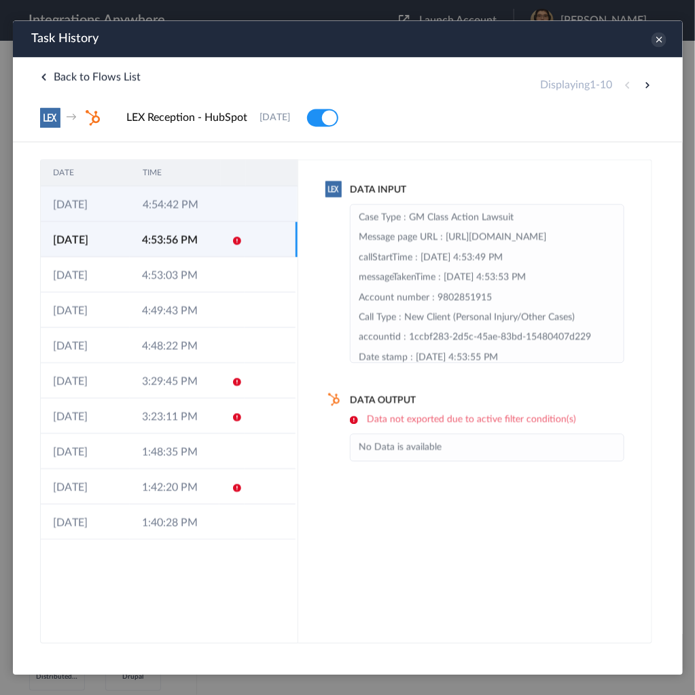
click at [182, 206] on td "4:54:42 PM" at bounding box center [175, 203] width 90 height 35
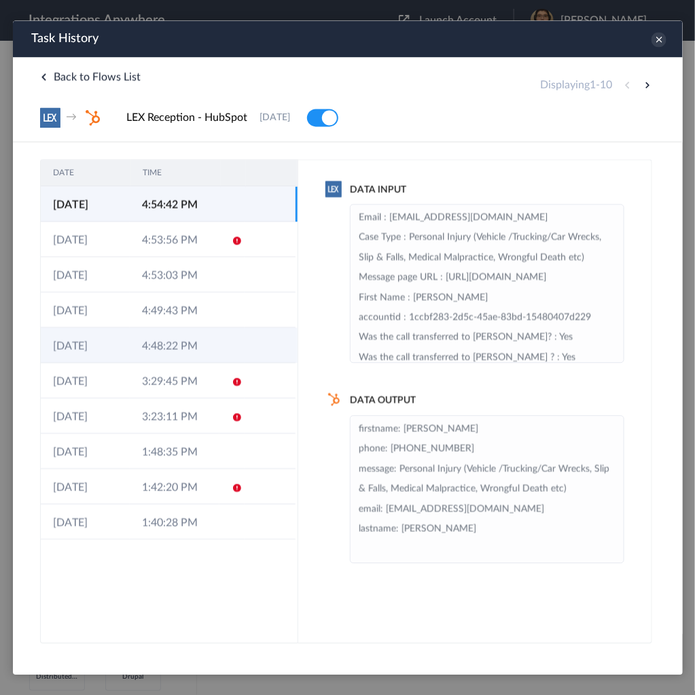
click at [212, 336] on td "4:48:22 PM" at bounding box center [173, 344] width 89 height 35
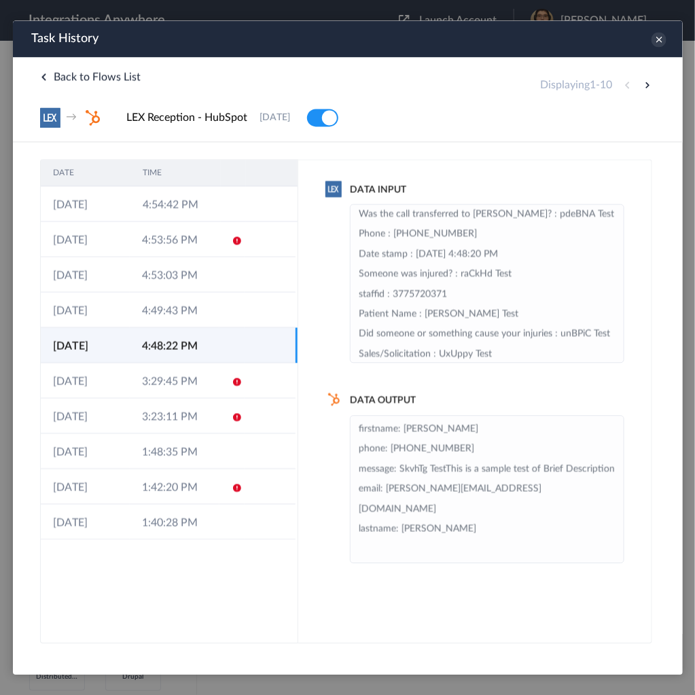
scroll to position [272, 0]
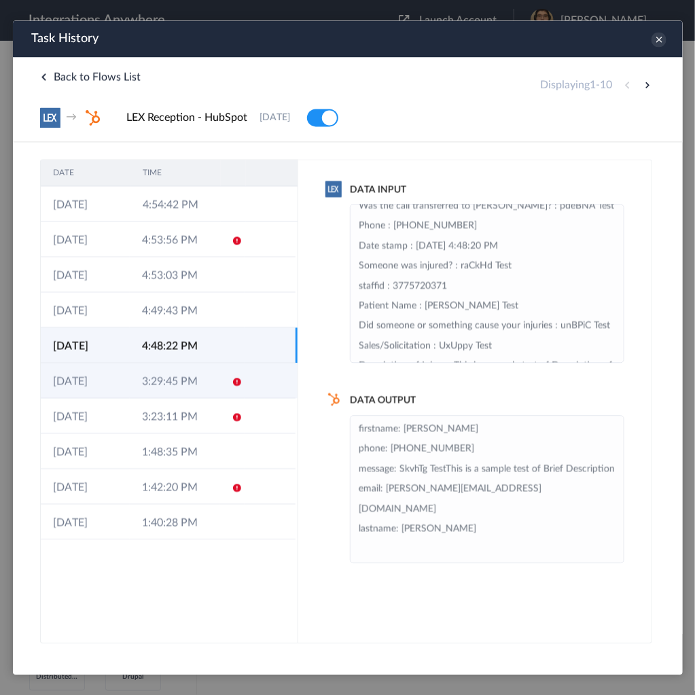
click at [152, 381] on td "3:29:45 PM" at bounding box center [173, 379] width 89 height 35
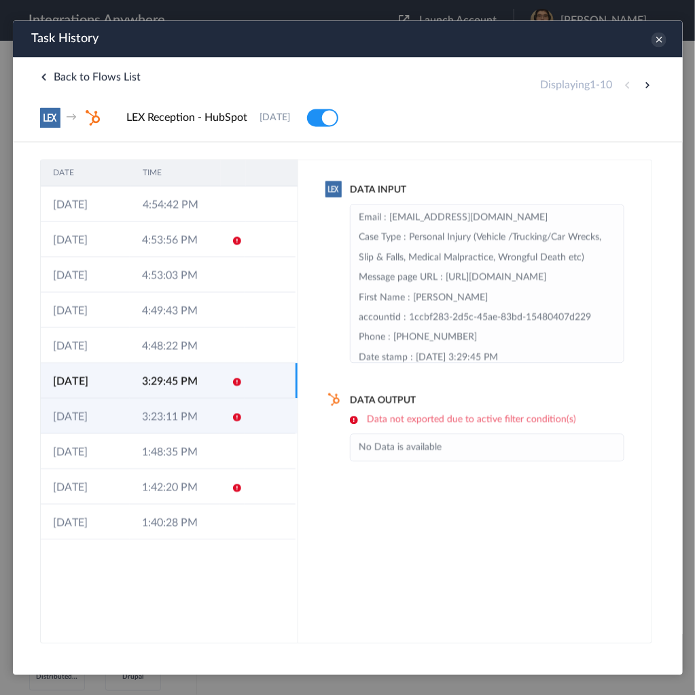
click at [175, 412] on td "3:23:11 PM" at bounding box center [173, 415] width 89 height 35
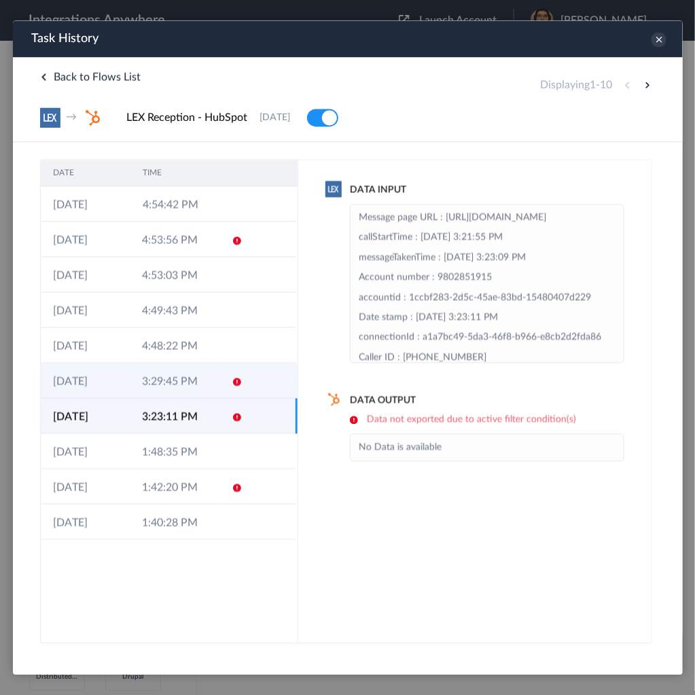
click at [184, 384] on td "3:29:45 PM" at bounding box center [173, 379] width 89 height 35
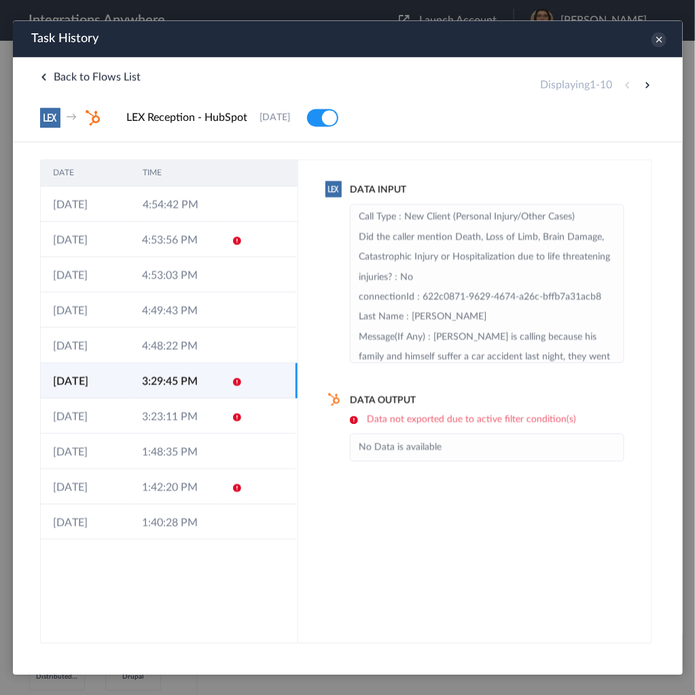
scroll to position [54, 0]
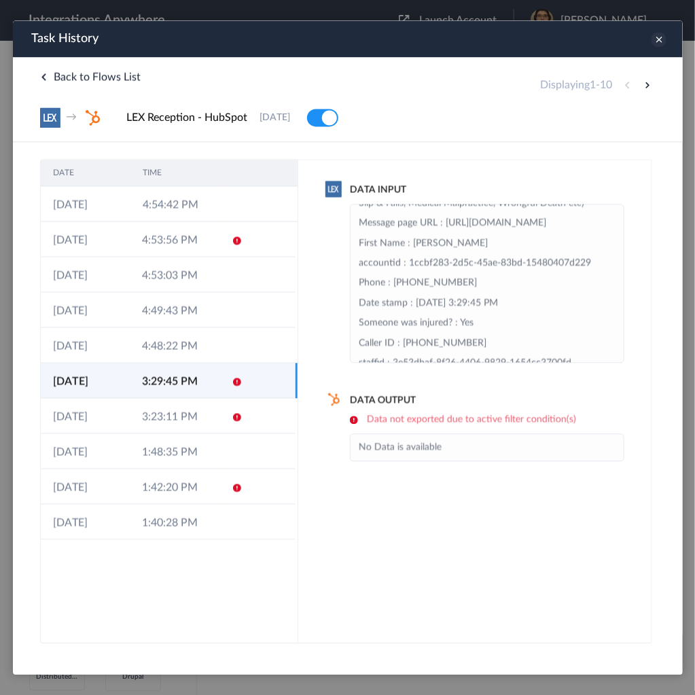
click at [659, 36] on icon at bounding box center [658, 38] width 15 height 15
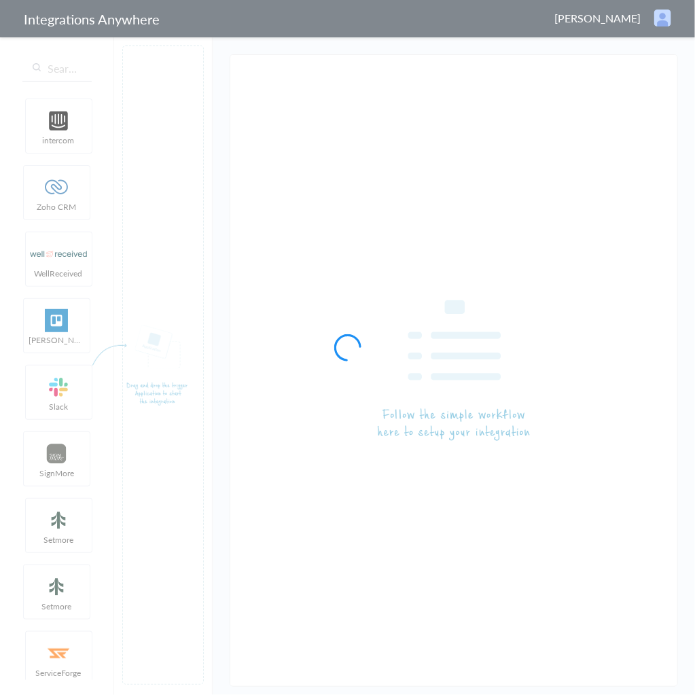
type input "LEX Reception - HubSpot"
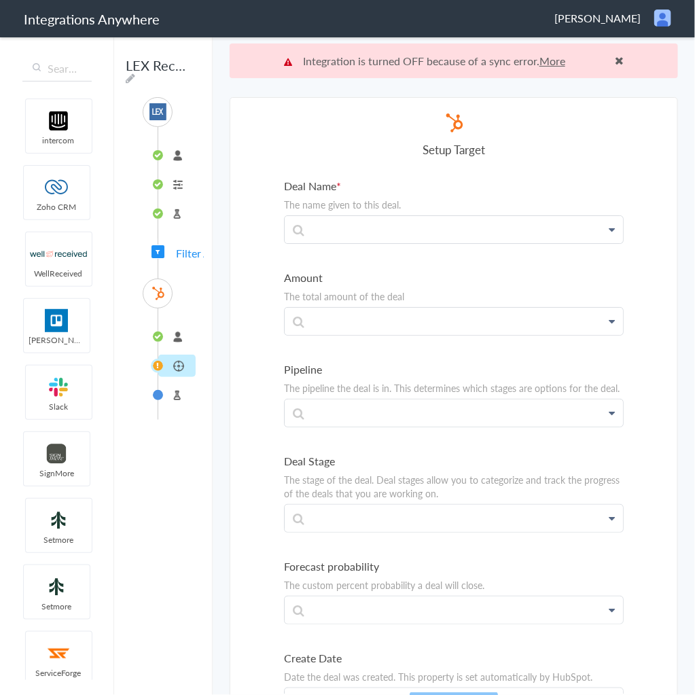
click at [170, 332] on li "connected" at bounding box center [176, 337] width 37 height 22
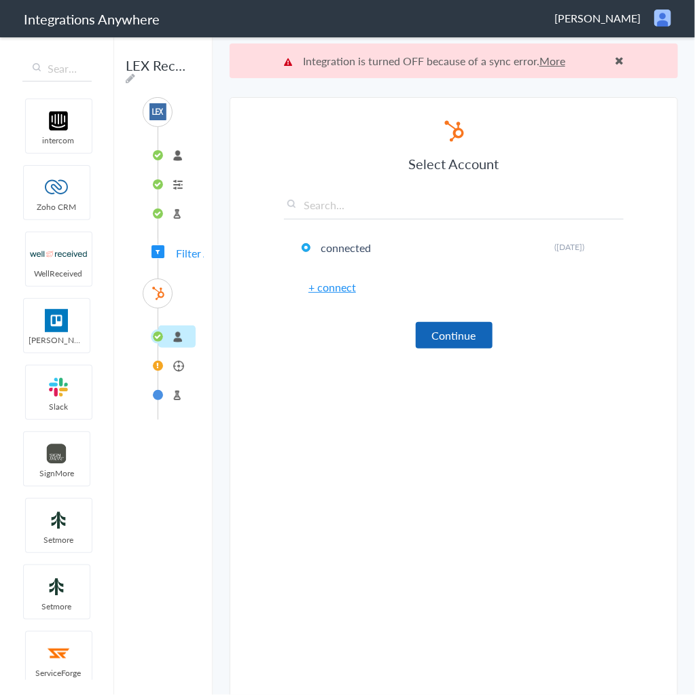
click at [431, 326] on button "Continue" at bounding box center [454, 335] width 77 height 27
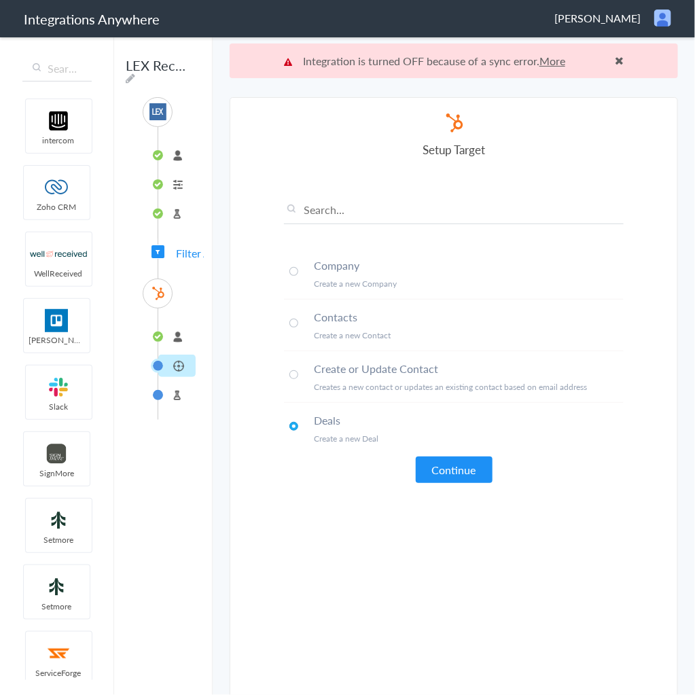
click at [553, 60] on link "More" at bounding box center [553, 61] width 26 height 16
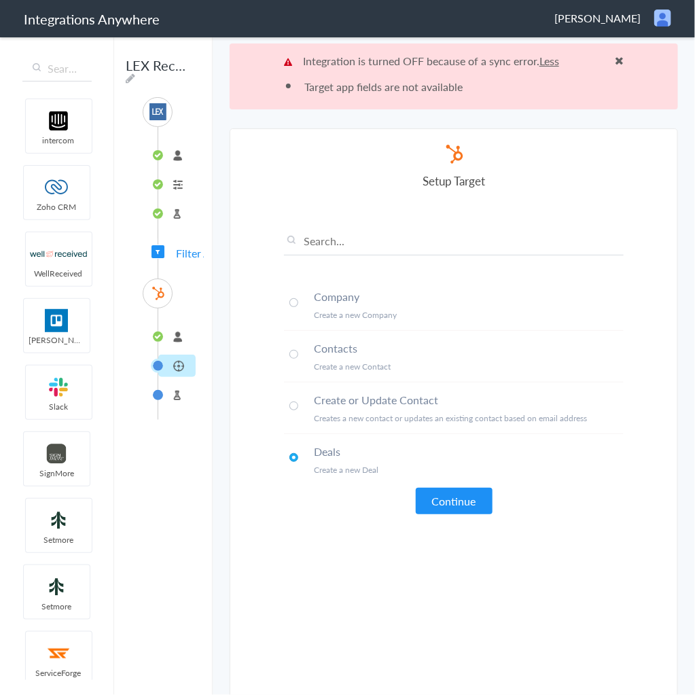
click at [553, 60] on link "Less" at bounding box center [550, 61] width 20 height 16
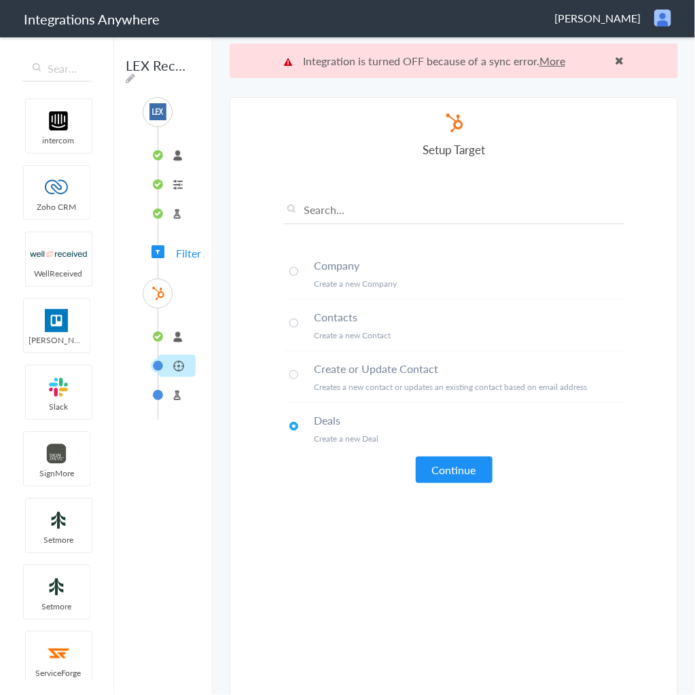
click at [443, 471] on button "Continue" at bounding box center [454, 470] width 77 height 27
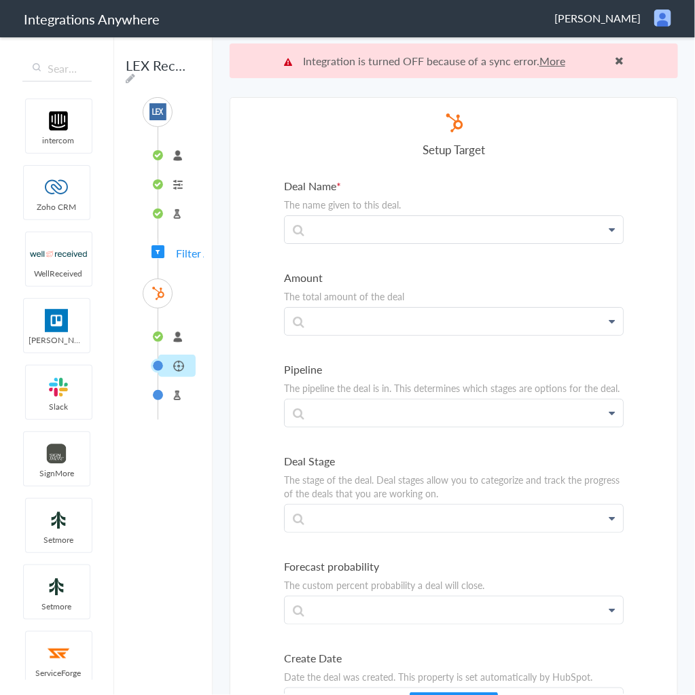
click at [179, 360] on li "Deals" at bounding box center [176, 366] width 37 height 22
click at [173, 326] on li "connected" at bounding box center [176, 337] width 37 height 22
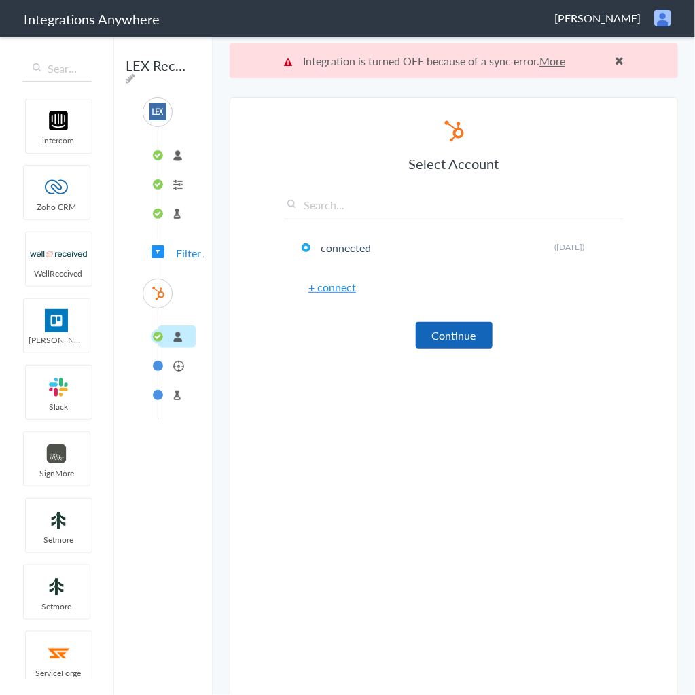
click at [442, 329] on button "Continue" at bounding box center [454, 335] width 77 height 27
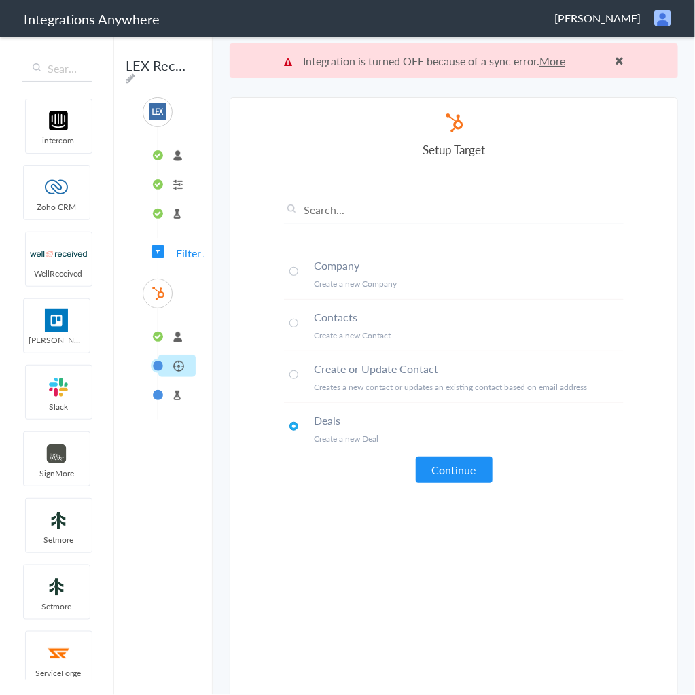
click at [295, 319] on li "Contacts Create a new Contact" at bounding box center [454, 326] width 340 height 52
click at [451, 462] on button "Continue" at bounding box center [454, 470] width 77 height 27
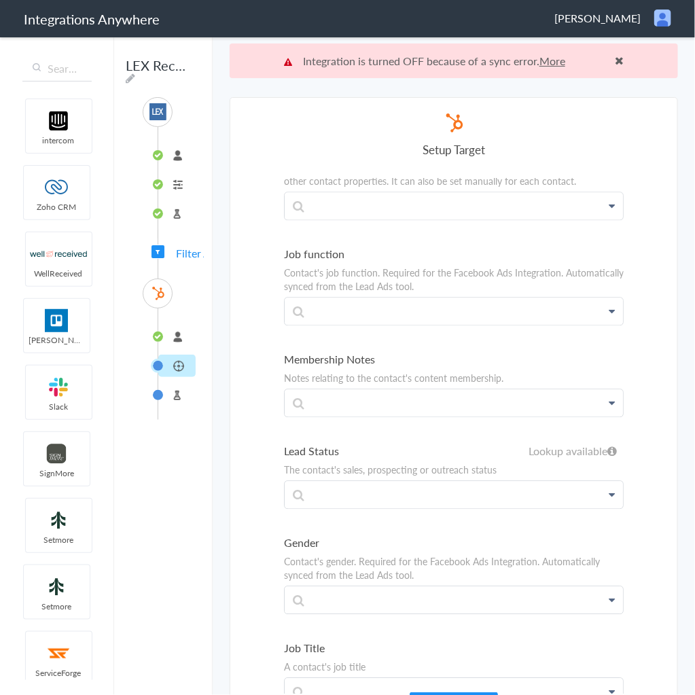
scroll to position [924, 0]
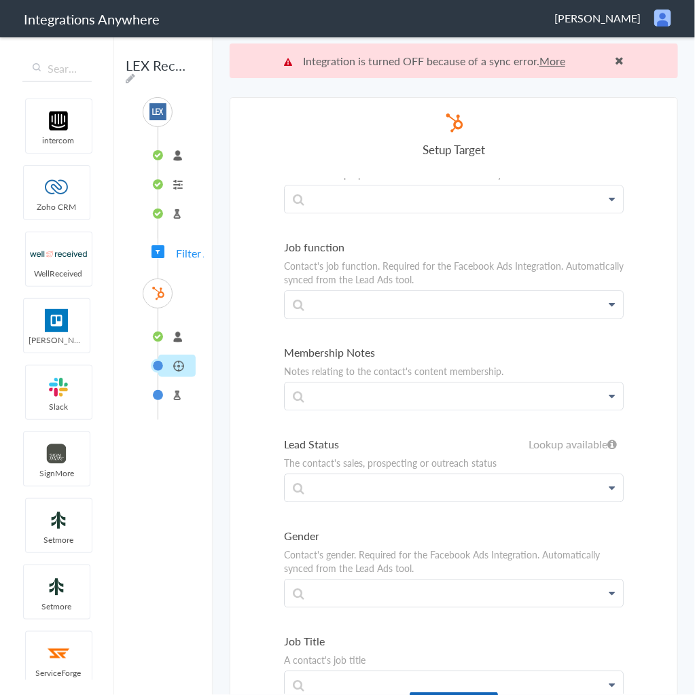
click at [456, 693] on button "Continue" at bounding box center [454, 706] width 88 height 27
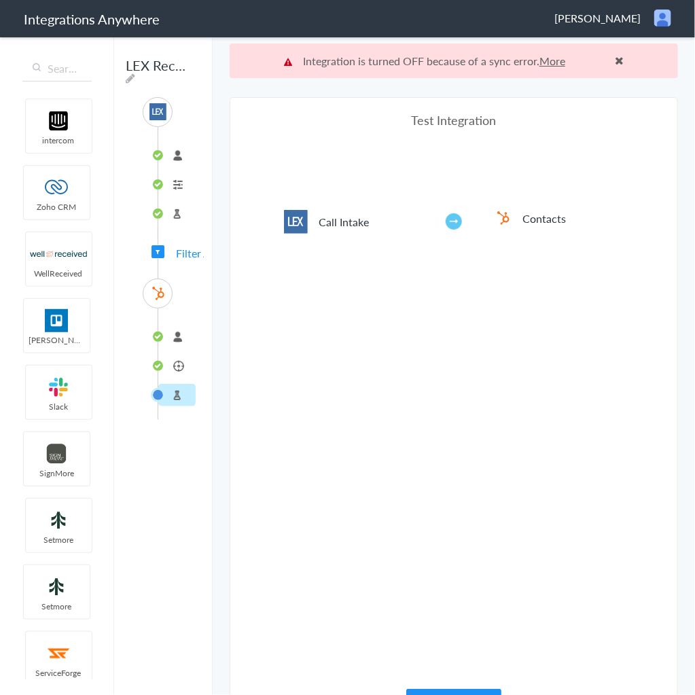
click at [444, 694] on button "Test" at bounding box center [453, 702] width 95 height 27
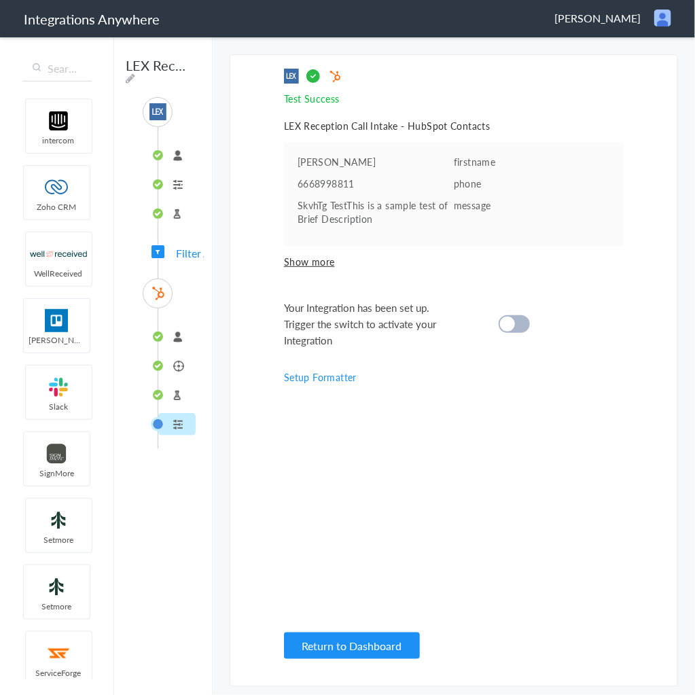
click at [524, 324] on div at bounding box center [514, 324] width 31 height 18
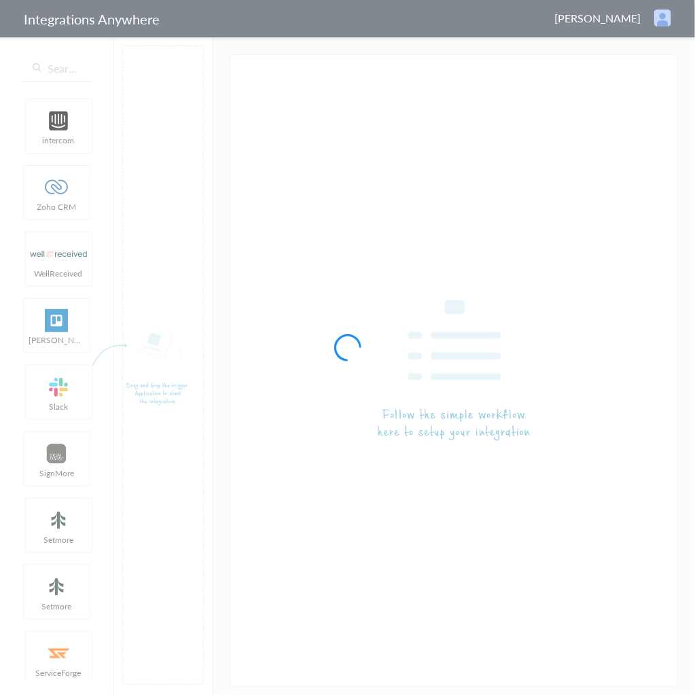
type input "LEX Reception - HubSpot"
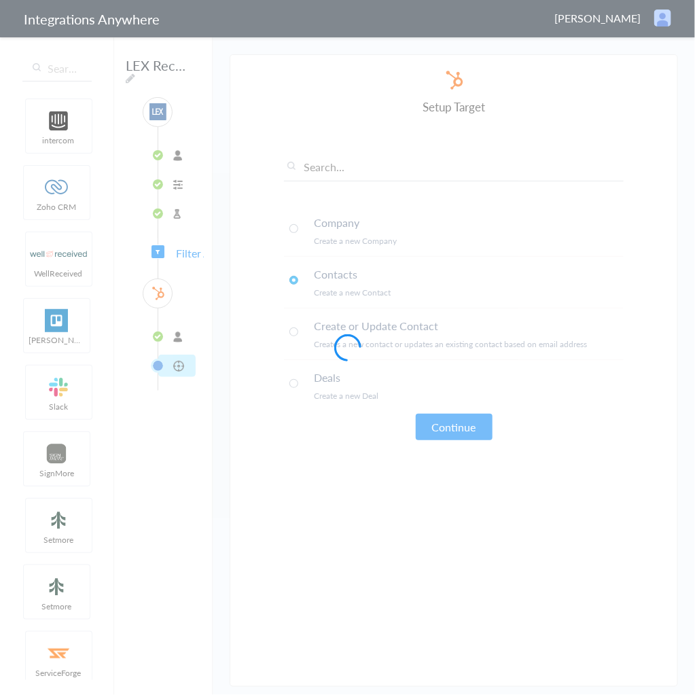
click at [179, 256] on div at bounding box center [347, 347] width 695 height 695
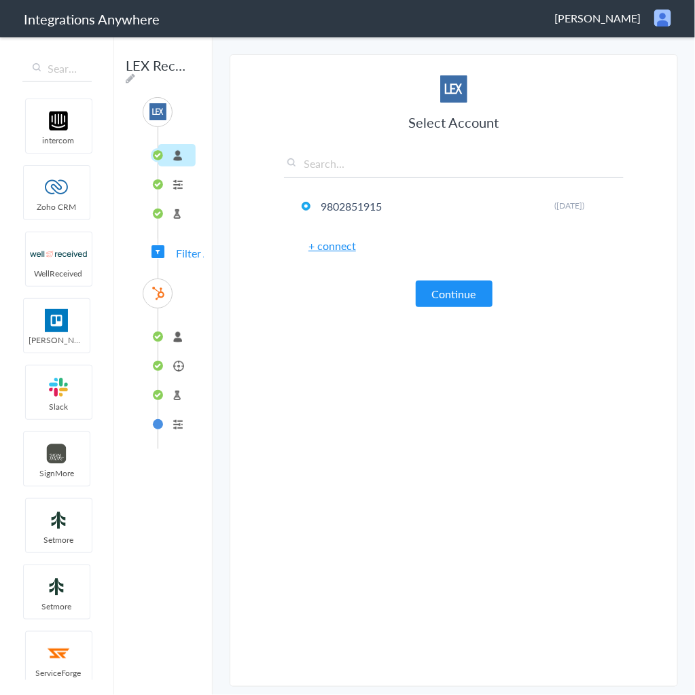
click at [184, 253] on span "Filter Applied" at bounding box center [208, 253] width 64 height 16
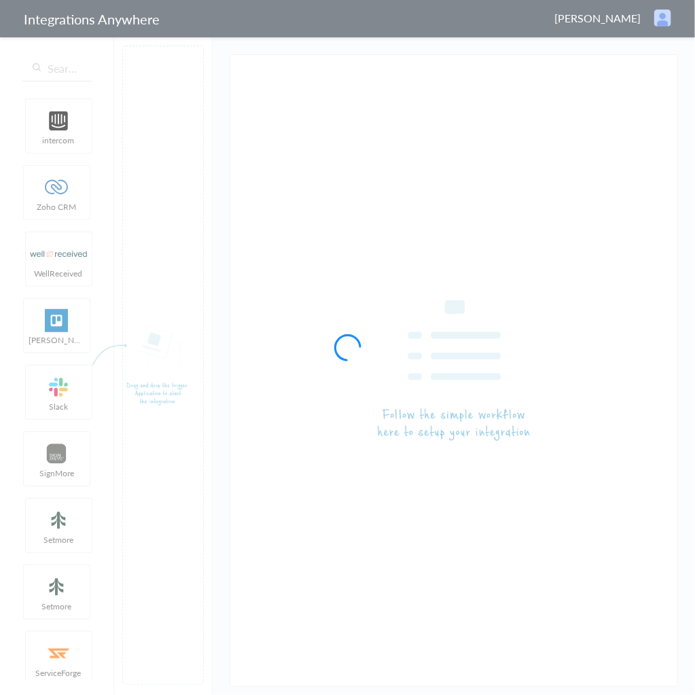
type input "LEX Reception - HubSpot"
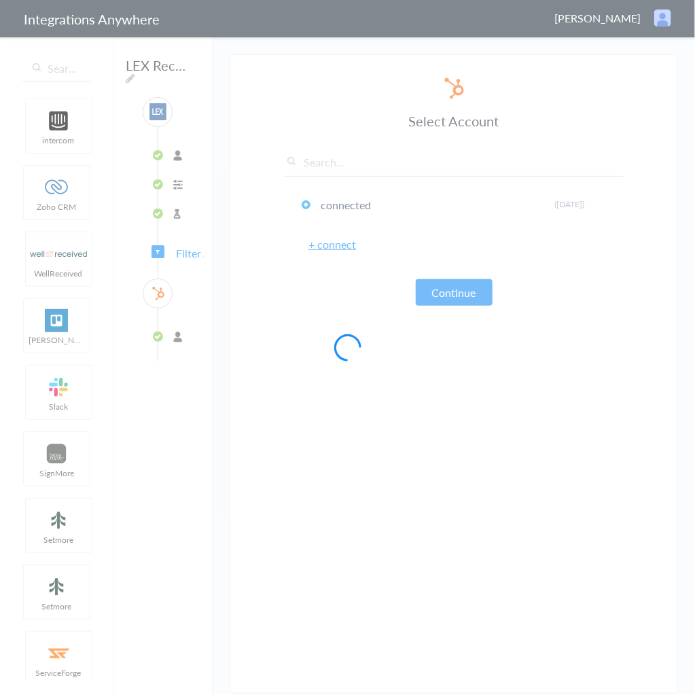
click at [184, 251] on div at bounding box center [347, 347] width 695 height 695
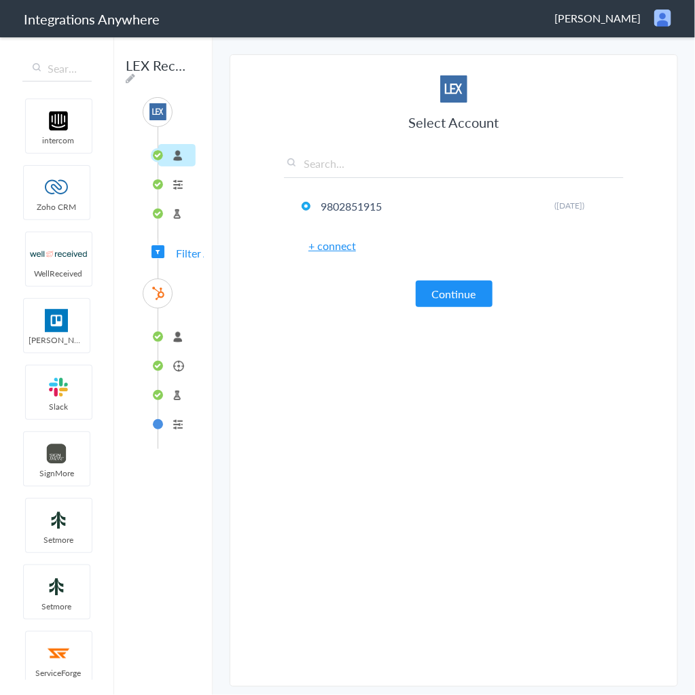
click at [162, 252] on span "Filter Applied" at bounding box center [158, 251] width 13 height 13
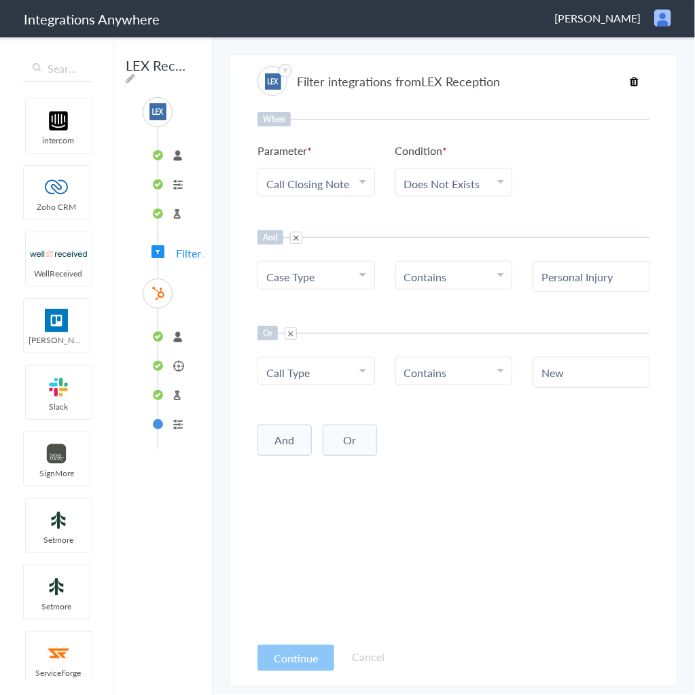
click at [268, 328] on h6 "Or" at bounding box center [268, 333] width 20 height 14
click at [272, 330] on h6 "Or" at bounding box center [268, 333] width 20 height 14
click at [292, 330] on span at bounding box center [291, 334] width 12 height 12
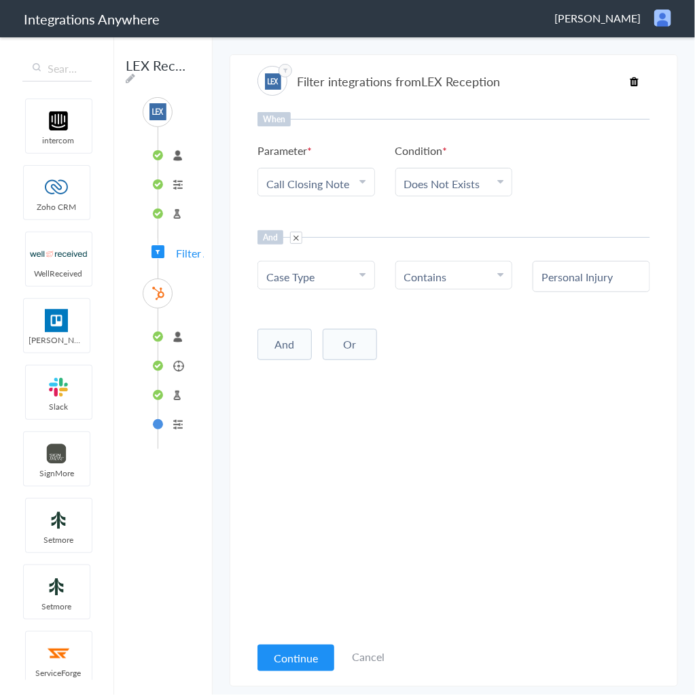
click at [292, 349] on button "And" at bounding box center [285, 344] width 54 height 31
click at [315, 370] on span "Choose Parameter" at bounding box center [310, 373] width 88 height 16
click at [318, 405] on input "text" at bounding box center [316, 410] width 116 height 29
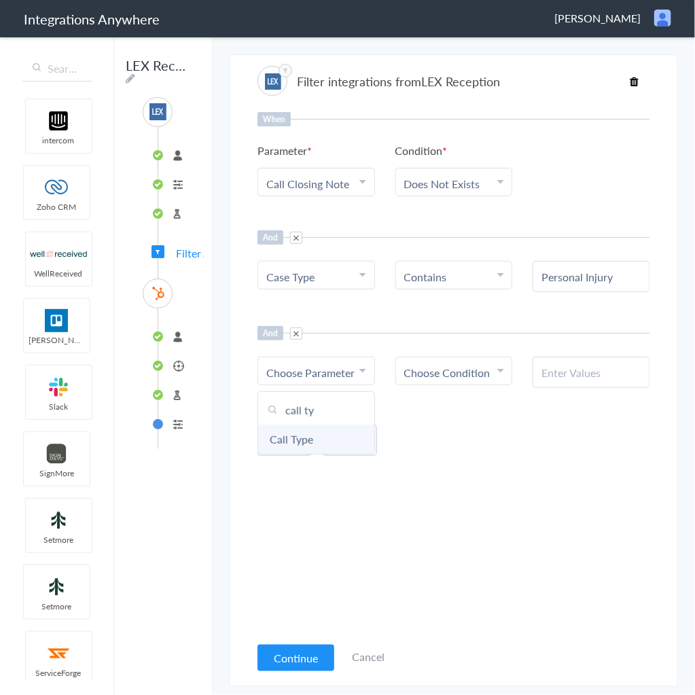
type input "call ty"
click at [335, 438] on link "Call Type" at bounding box center [316, 439] width 116 height 29
click at [481, 370] on span "Choose Condition" at bounding box center [447, 373] width 86 height 16
click at [451, 428] on link "Contains" at bounding box center [454, 439] width 116 height 29
click at [590, 372] on input "text" at bounding box center [592, 373] width 100 height 16
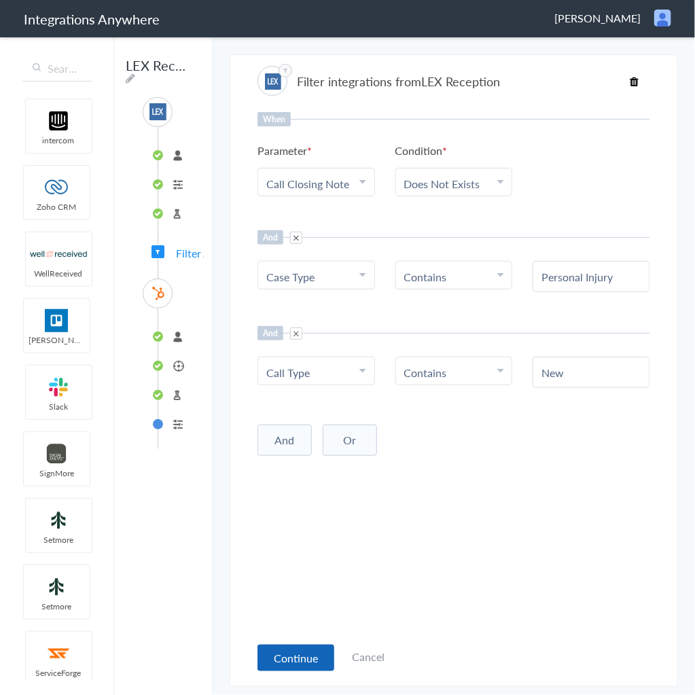
type input "New"
click at [300, 661] on button "Continue" at bounding box center [296, 658] width 77 height 27
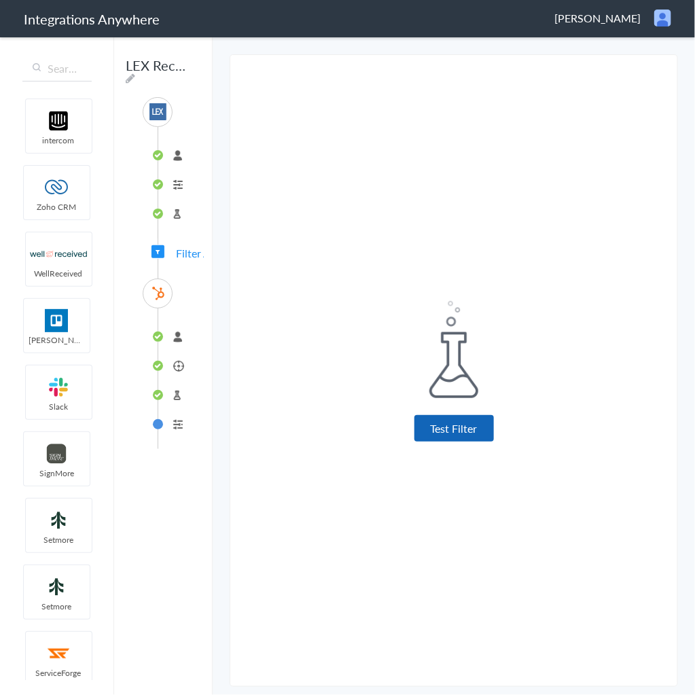
click at [471, 431] on button "Test Filter" at bounding box center [455, 428] width 80 height 27
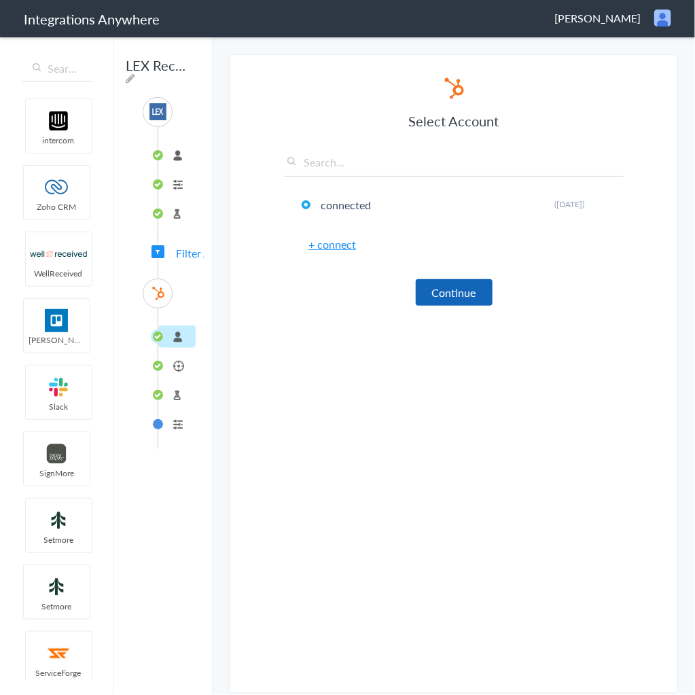
click at [452, 292] on button "Continue" at bounding box center [454, 292] width 77 height 27
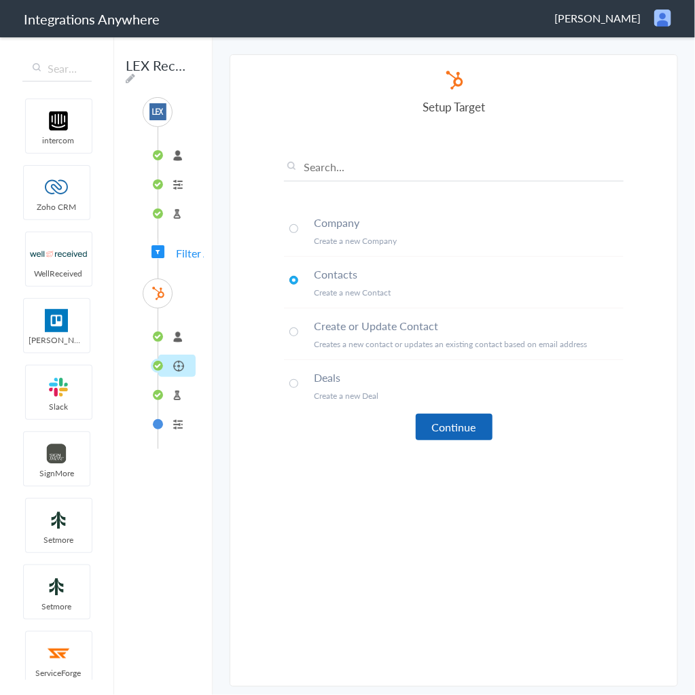
click at [454, 426] on button "Continue" at bounding box center [454, 427] width 77 height 27
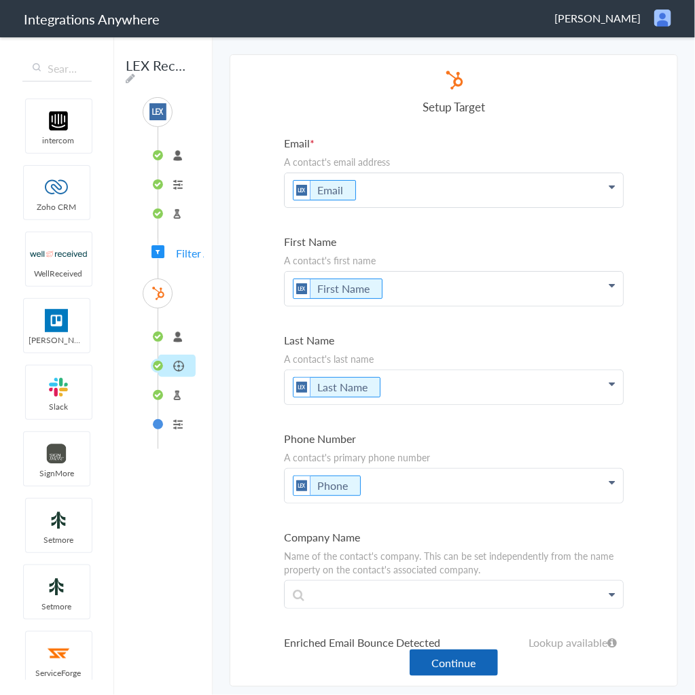
click at [467, 668] on button "Continue" at bounding box center [454, 663] width 88 height 27
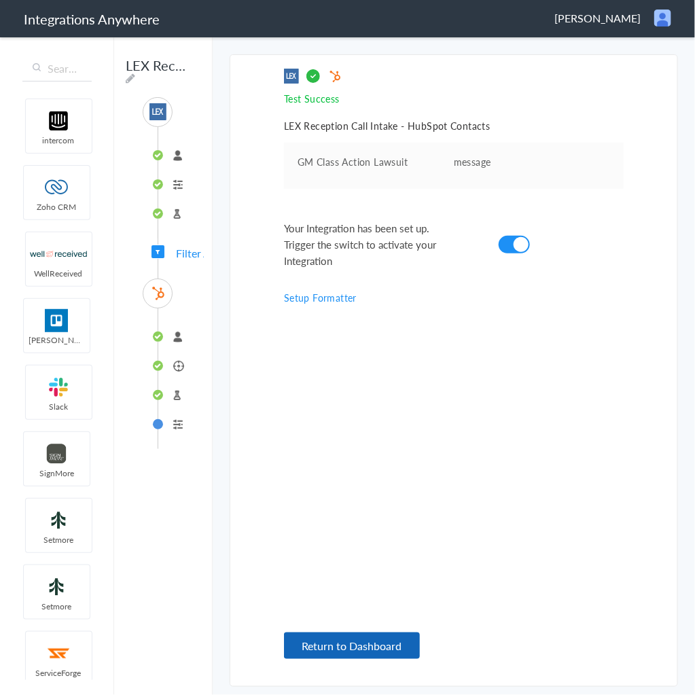
click at [349, 642] on button "Return to Dashboard" at bounding box center [352, 646] width 136 height 27
